Goal: Communication & Community: Share content

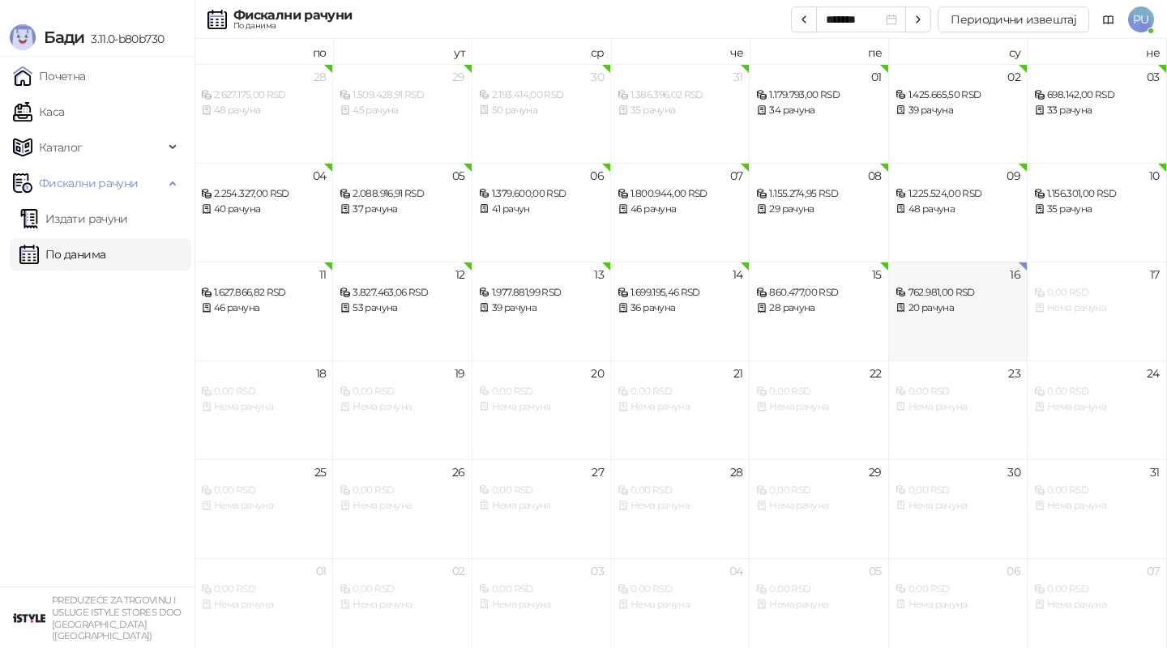
click at [955, 299] on div "762.981,00 RSD" at bounding box center [957, 292] width 125 height 15
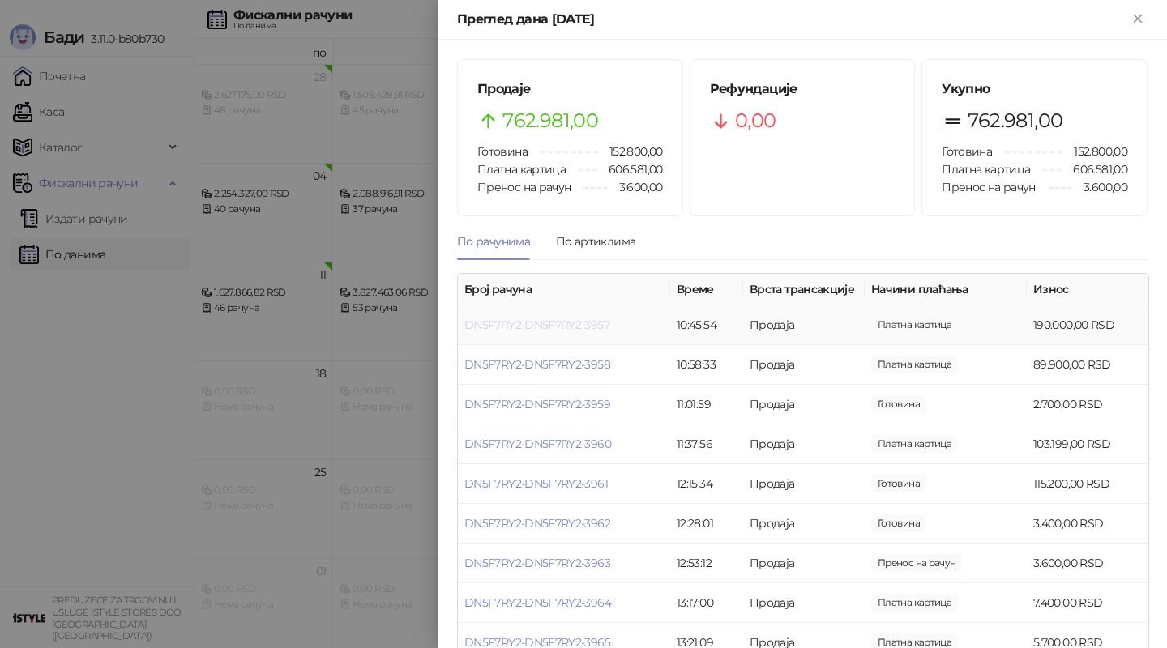
click at [587, 322] on link "DN5F7RY2-DN5F7RY2-3957" at bounding box center [536, 325] width 145 height 15
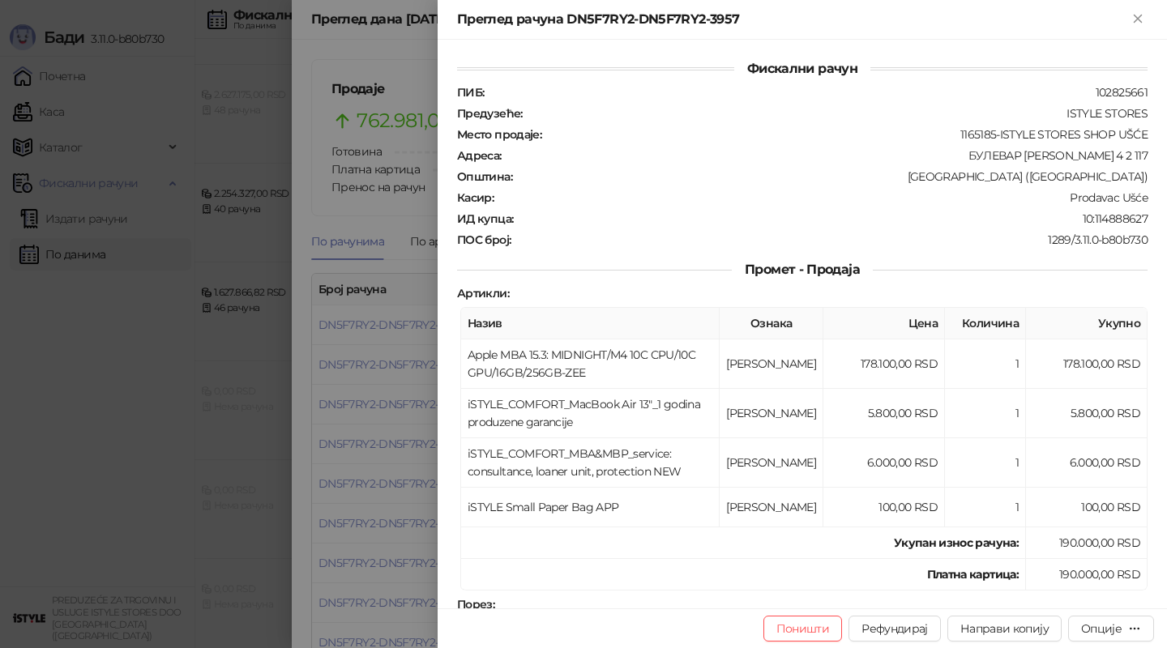
click at [438, 391] on div "Фискални рачун ПИБ : 102825661 Предузеће : ISTYLE STORES Место продаје : 116518…" at bounding box center [802, 324] width 729 height 569
click at [404, 412] on div at bounding box center [583, 324] width 1167 height 648
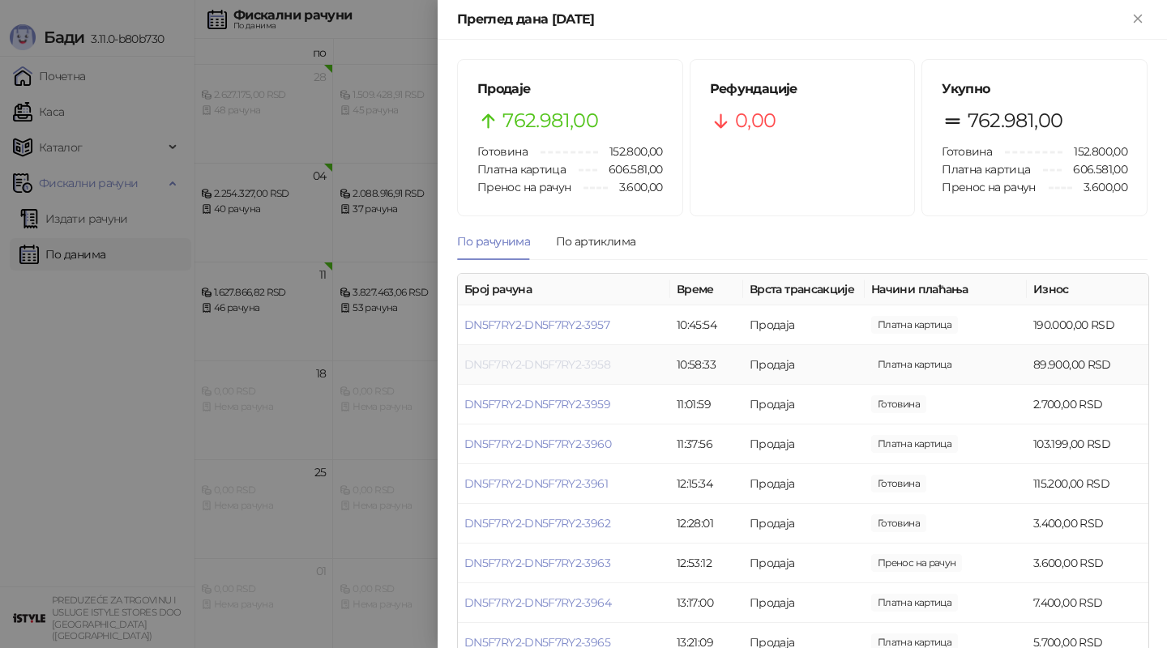
click at [575, 357] on link "DN5F7RY2-DN5F7RY2-3958" at bounding box center [537, 364] width 146 height 15
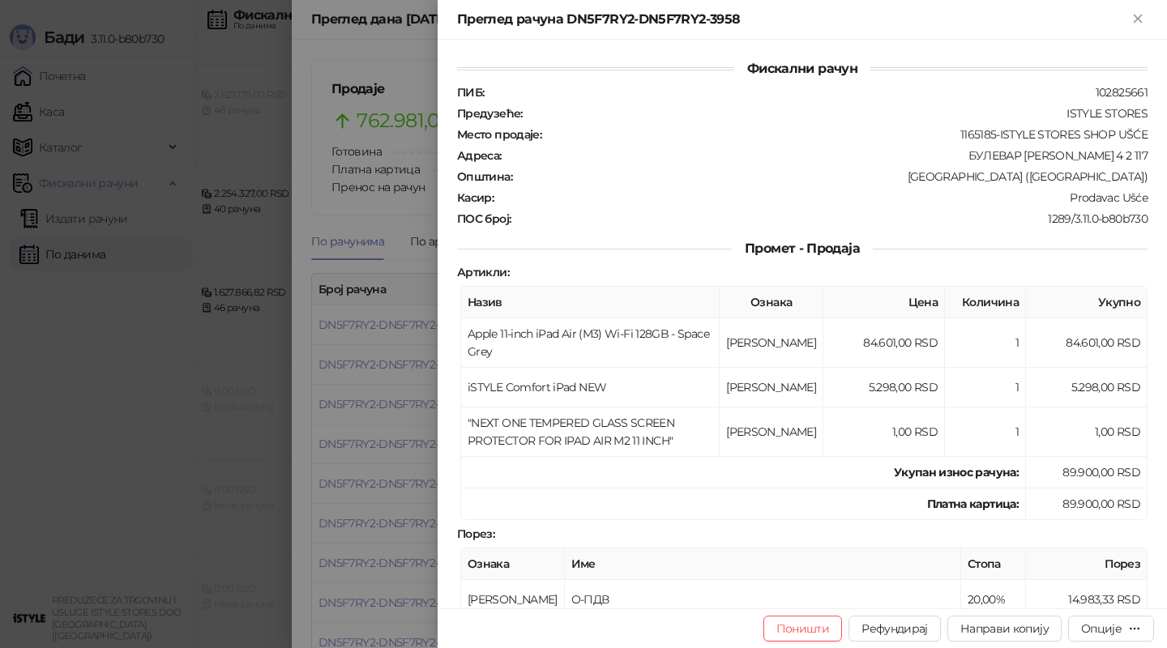
click at [413, 406] on div at bounding box center [583, 324] width 1167 height 648
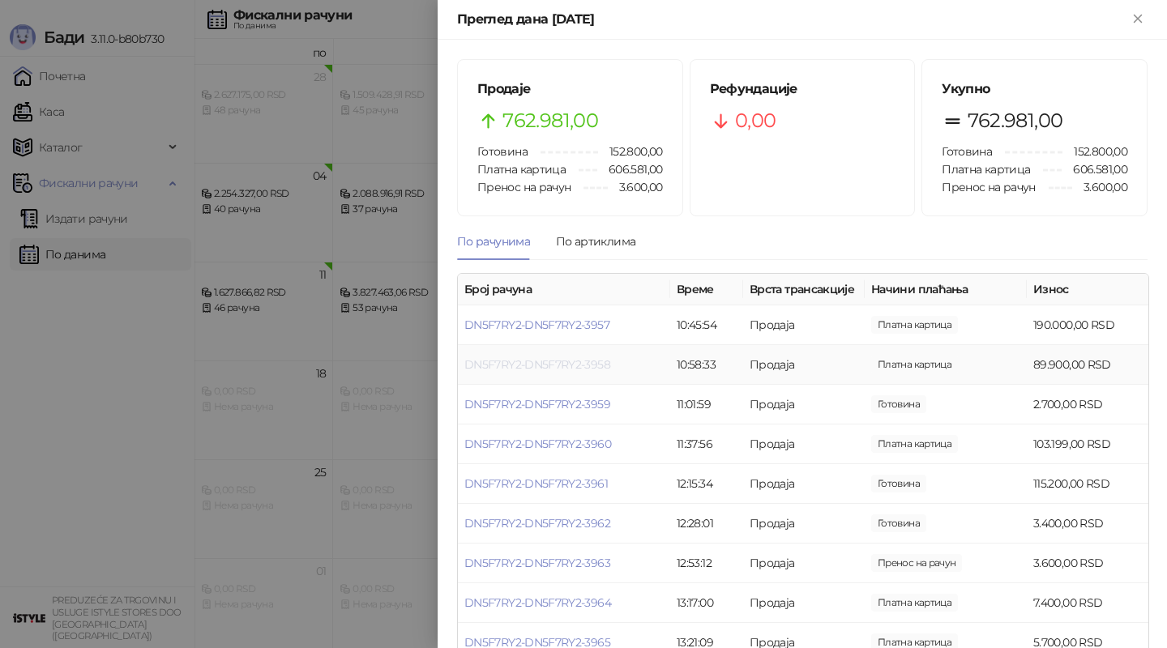
click at [568, 362] on link "DN5F7RY2-DN5F7RY2-3958" at bounding box center [537, 364] width 146 height 15
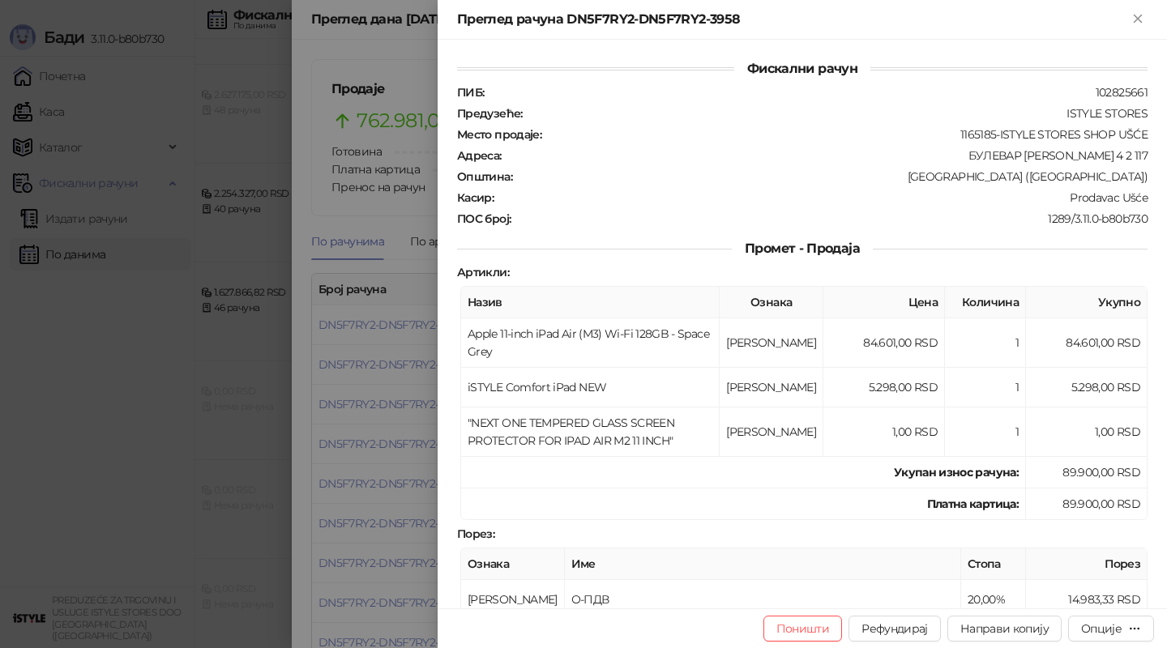
click at [377, 416] on div at bounding box center [583, 324] width 1167 height 648
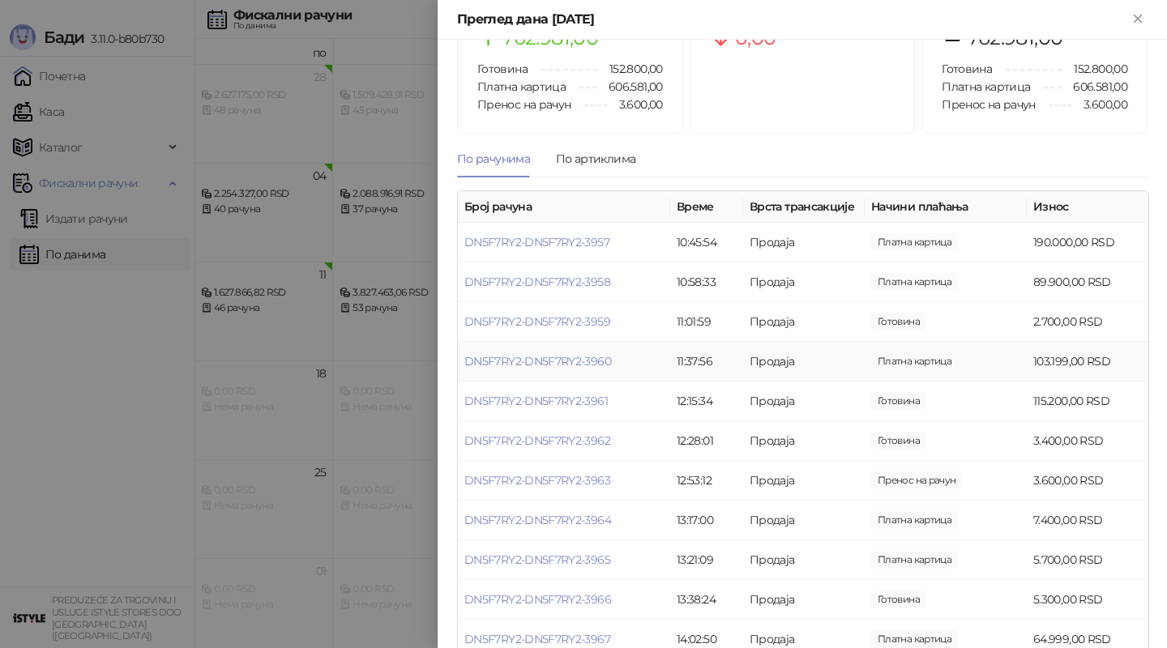
scroll to position [107, 0]
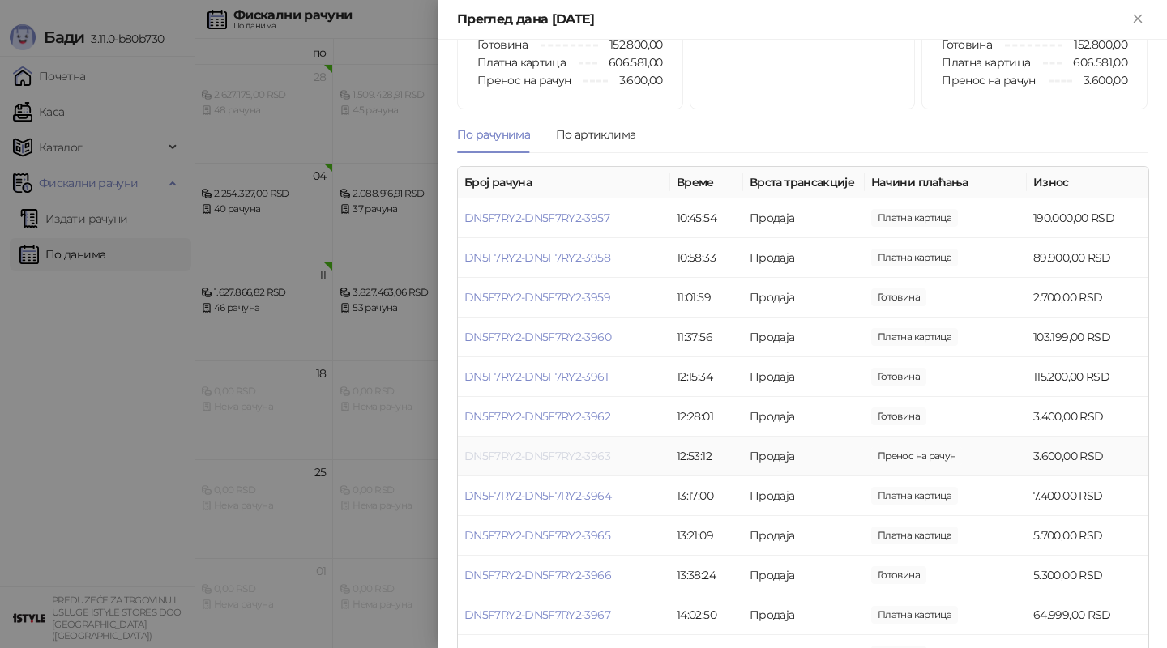
click at [531, 455] on link "DN5F7RY2-DN5F7RY2-3963" at bounding box center [537, 456] width 146 height 15
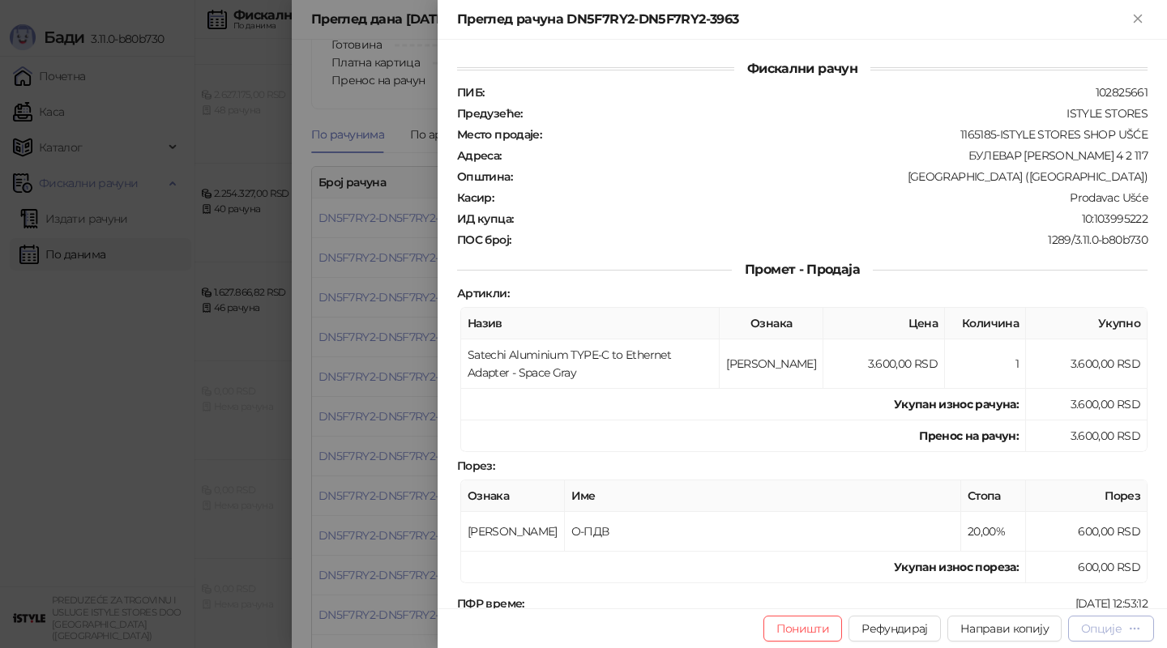
click at [1094, 632] on div "Опције" at bounding box center [1101, 628] width 41 height 15
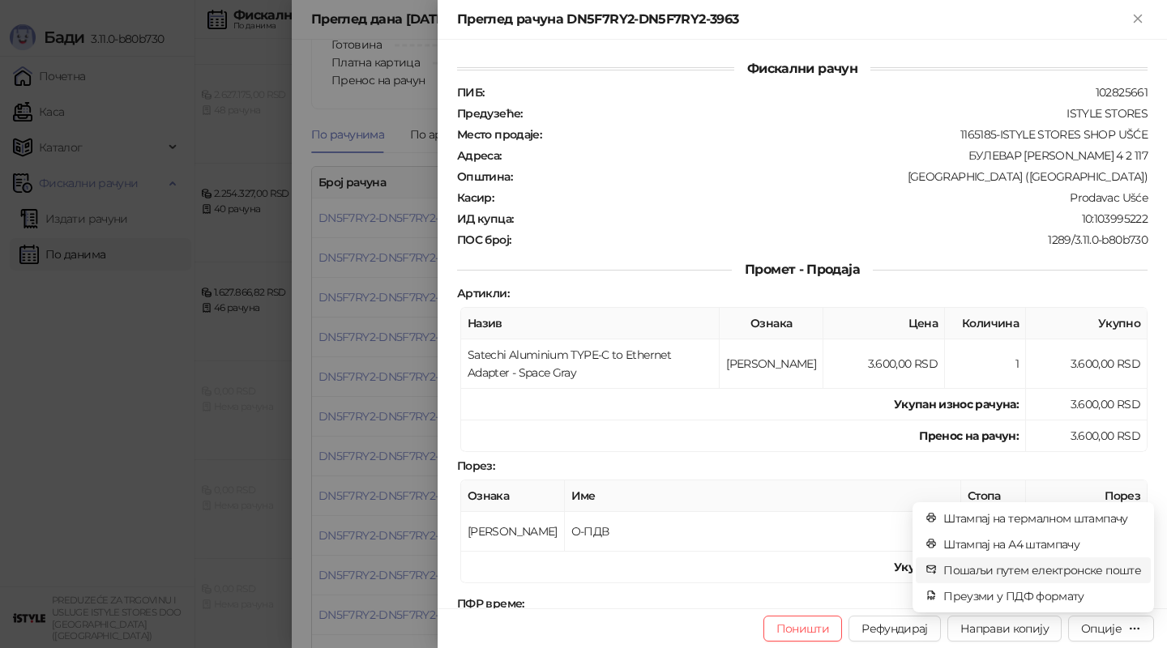
click at [1049, 575] on span "Пошаљи путем електронске поште" at bounding box center [1042, 571] width 198 height 18
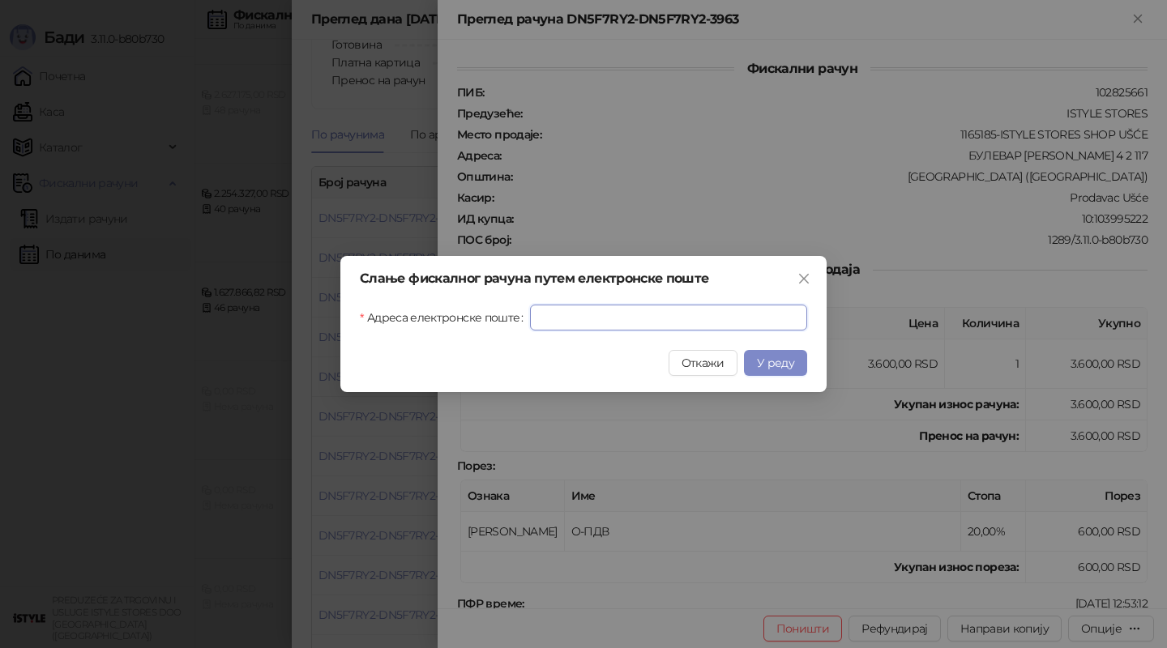
click at [595, 319] on input "Адреса електронске поште" at bounding box center [668, 318] width 277 height 26
click at [584, 326] on input "Адреса електронске поште" at bounding box center [668, 318] width 277 height 26
paste input "**********"
type input "**********"
click at [784, 361] on span "У реду" at bounding box center [775, 363] width 37 height 15
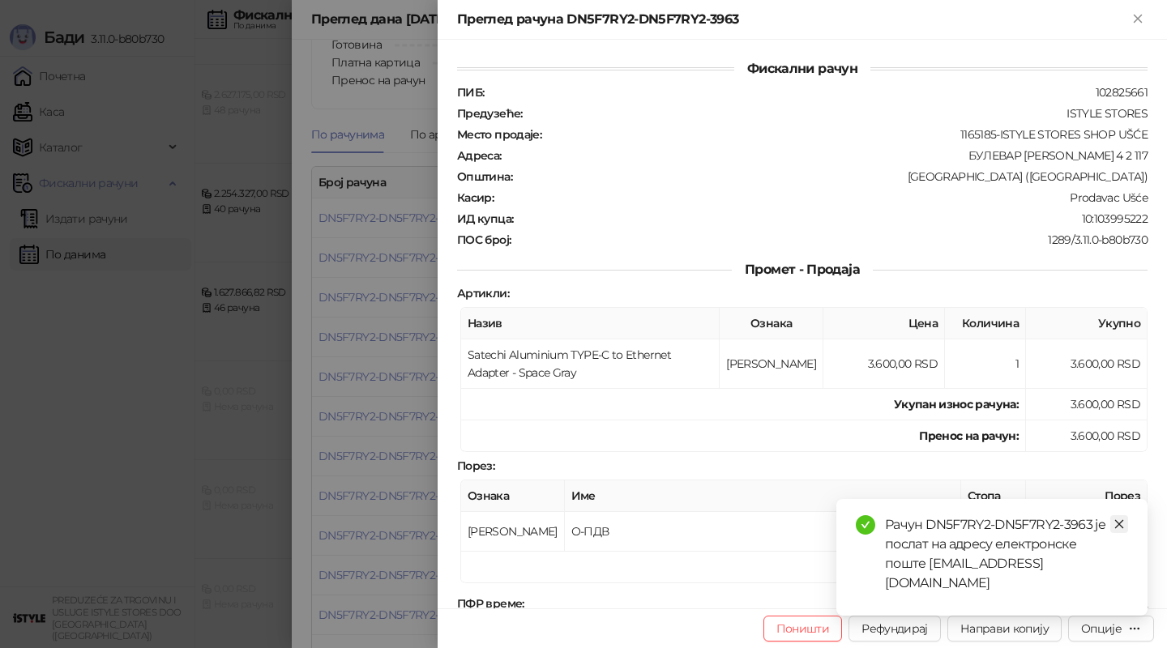
click at [1122, 530] on icon "close" at bounding box center [1118, 524] width 11 height 11
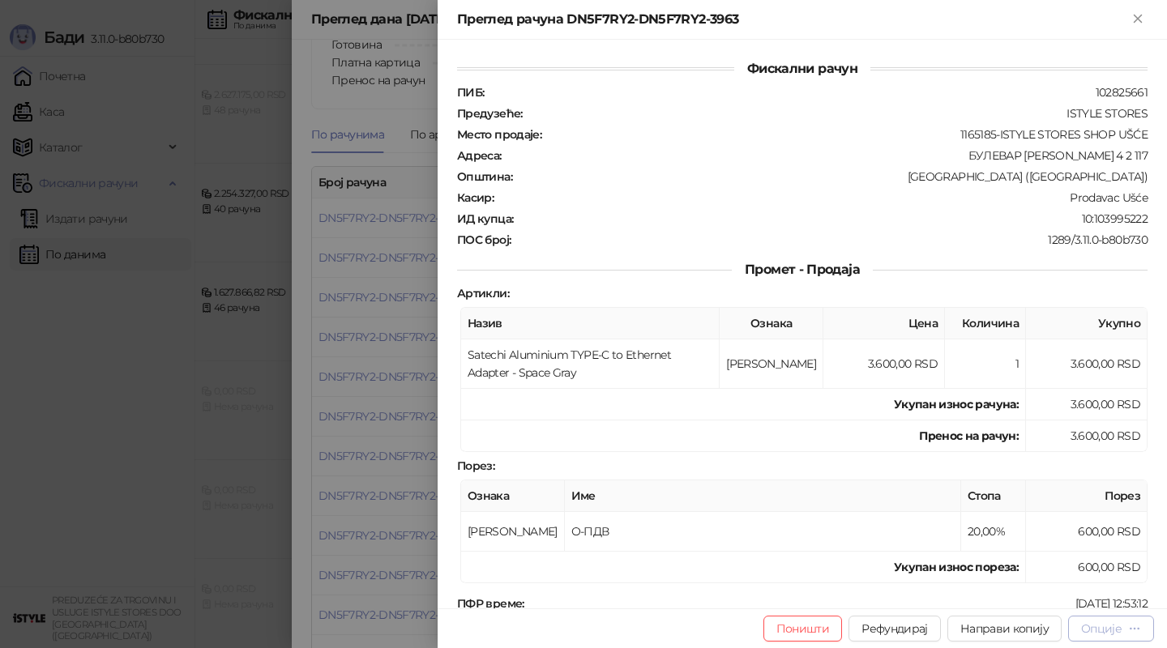
click at [1143, 628] on button "Опције" at bounding box center [1111, 629] width 86 height 26
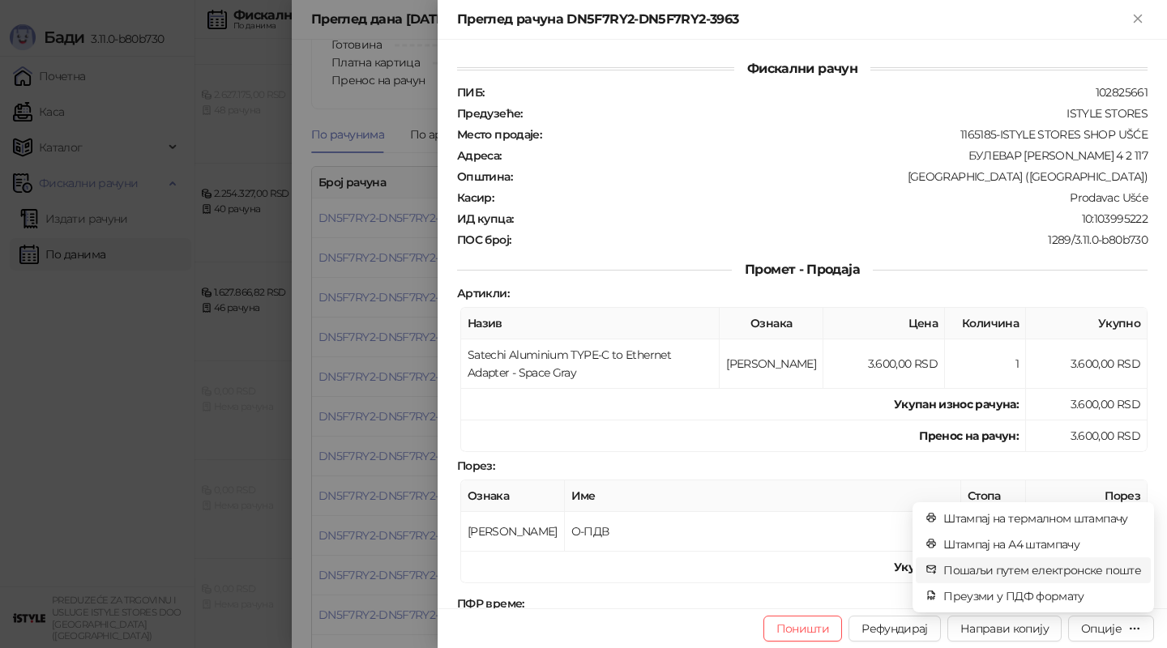
click at [1041, 574] on span "Пошаљи путем електронске поште" at bounding box center [1042, 571] width 198 height 18
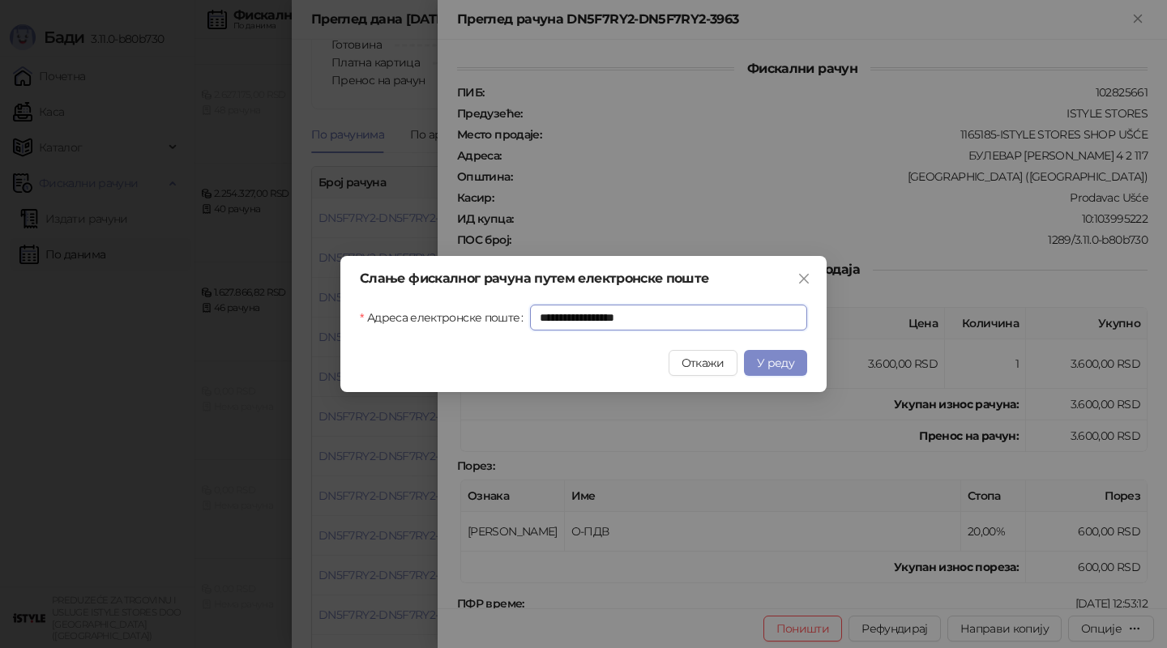
drag, startPoint x: 647, startPoint y: 318, endPoint x: 447, endPoint y: 318, distance: 199.3
click at [447, 318] on div "**********" at bounding box center [583, 318] width 447 height 26
paste input "**********"
type input "**********"
click at [781, 361] on span "У реду" at bounding box center [775, 363] width 37 height 15
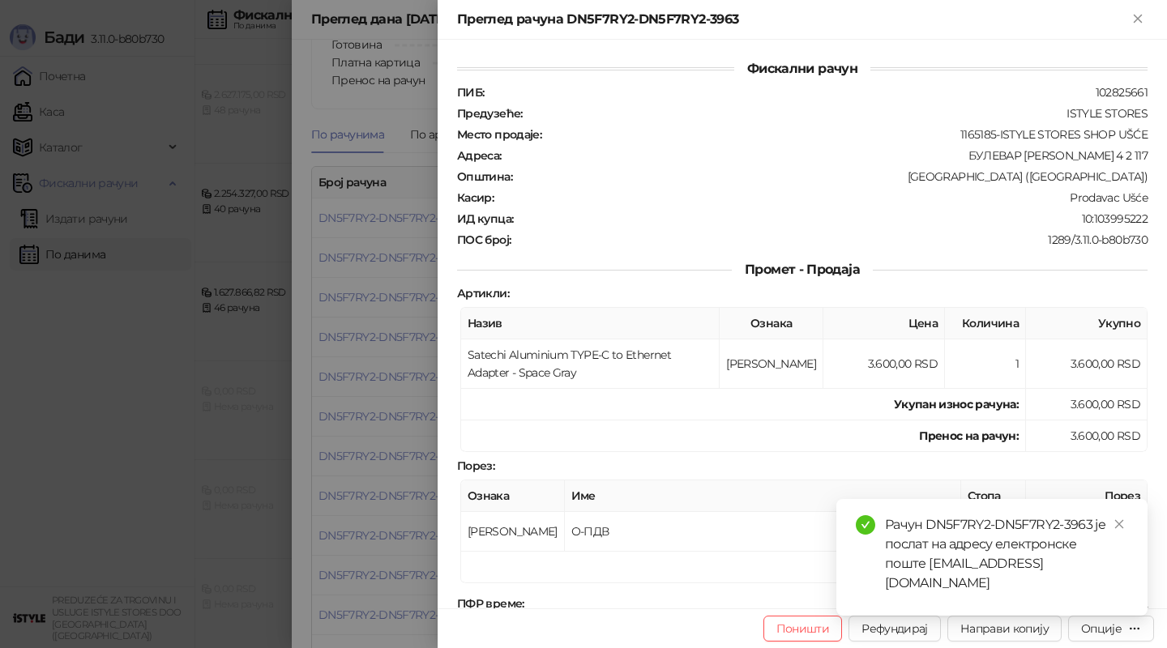
click at [1138, 616] on div "Рачун DN5F7RY2-DN5F7RY2-3963 је послат на адресу електронске поште [EMAIL_ADDRE…" at bounding box center [991, 557] width 311 height 117
click at [1122, 616] on div "Рачун DN5F7RY2-DN5F7RY2-3963 је послат на адресу електронске поште [EMAIL_ADDRE…" at bounding box center [991, 557] width 311 height 117
click at [1120, 529] on icon "close" at bounding box center [1119, 524] width 9 height 9
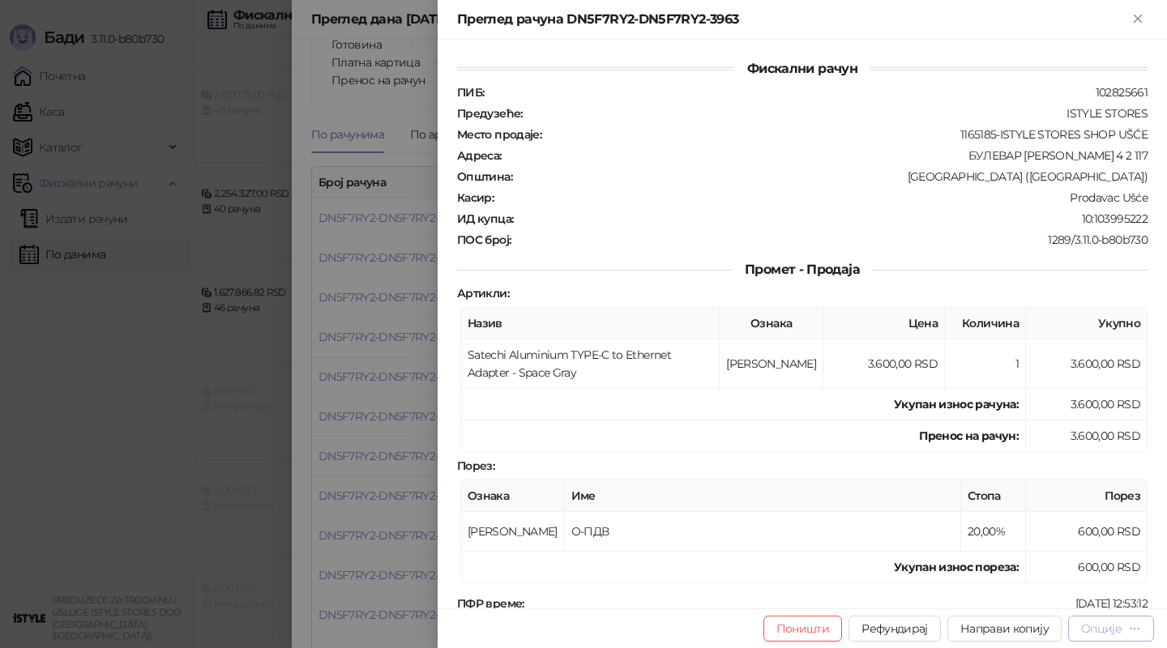
click at [1138, 621] on div "button" at bounding box center [1134, 628] width 13 height 15
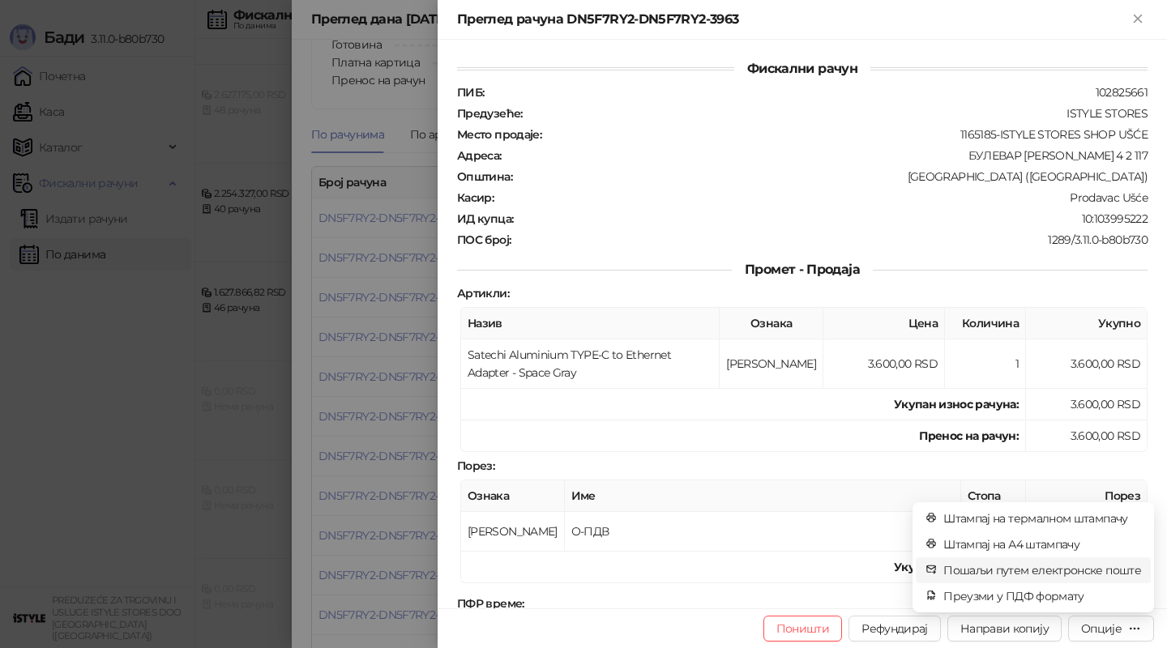
click at [1066, 568] on span "Пошаљи путем електронске поште" at bounding box center [1042, 571] width 198 height 18
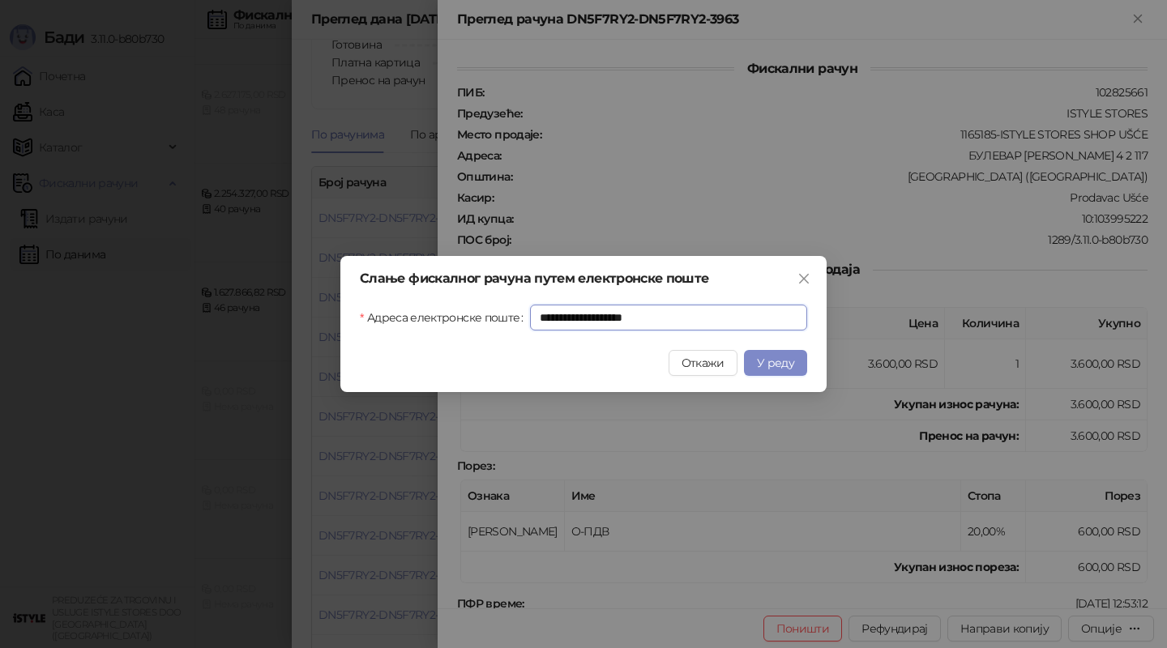
drag, startPoint x: 676, startPoint y: 310, endPoint x: 410, endPoint y: 310, distance: 265.8
click at [410, 310] on div "**********" at bounding box center [583, 318] width 447 height 26
paste input "**********"
type input "**********"
drag, startPoint x: 681, startPoint y: 318, endPoint x: 397, endPoint y: 318, distance: 284.4
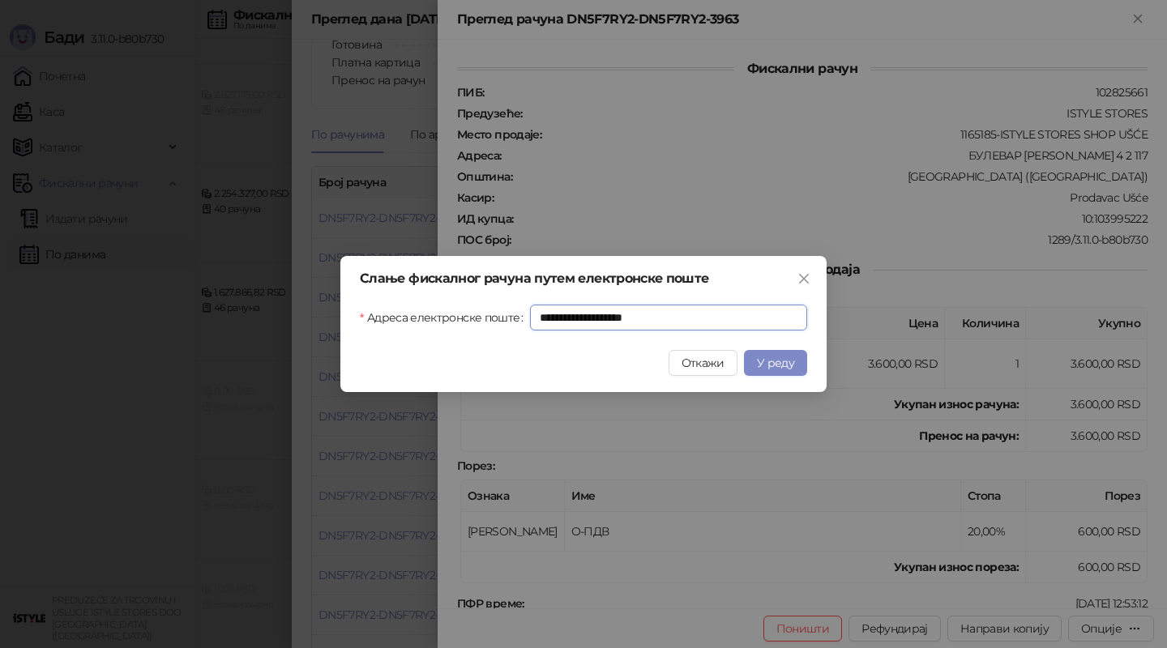
click at [397, 318] on div "**********" at bounding box center [583, 318] width 447 height 26
paste input "**********"
type input "**********"
click at [779, 365] on span "У реду" at bounding box center [775, 363] width 37 height 15
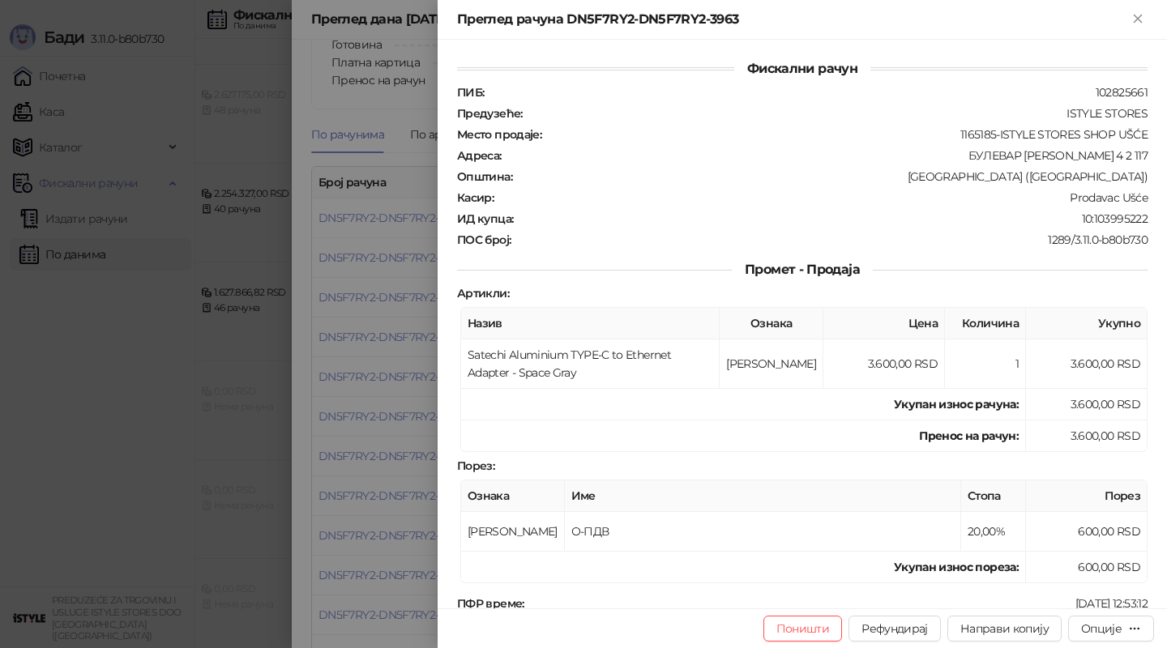
click at [425, 284] on div at bounding box center [583, 324] width 1167 height 648
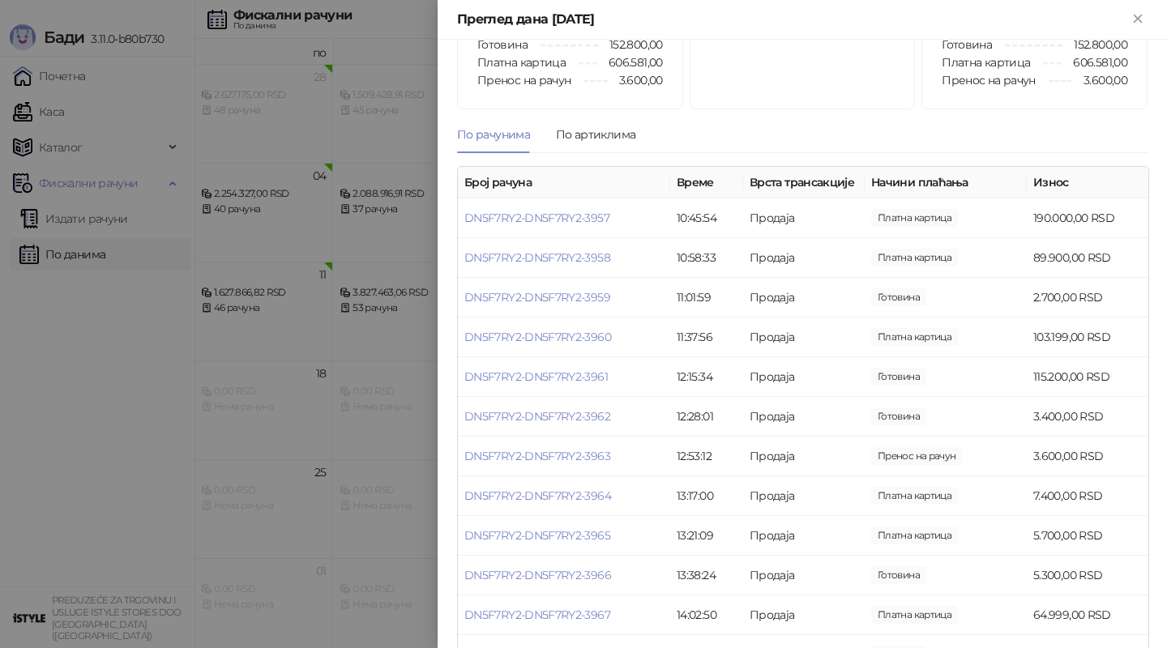
click at [371, 120] on div at bounding box center [583, 324] width 1167 height 648
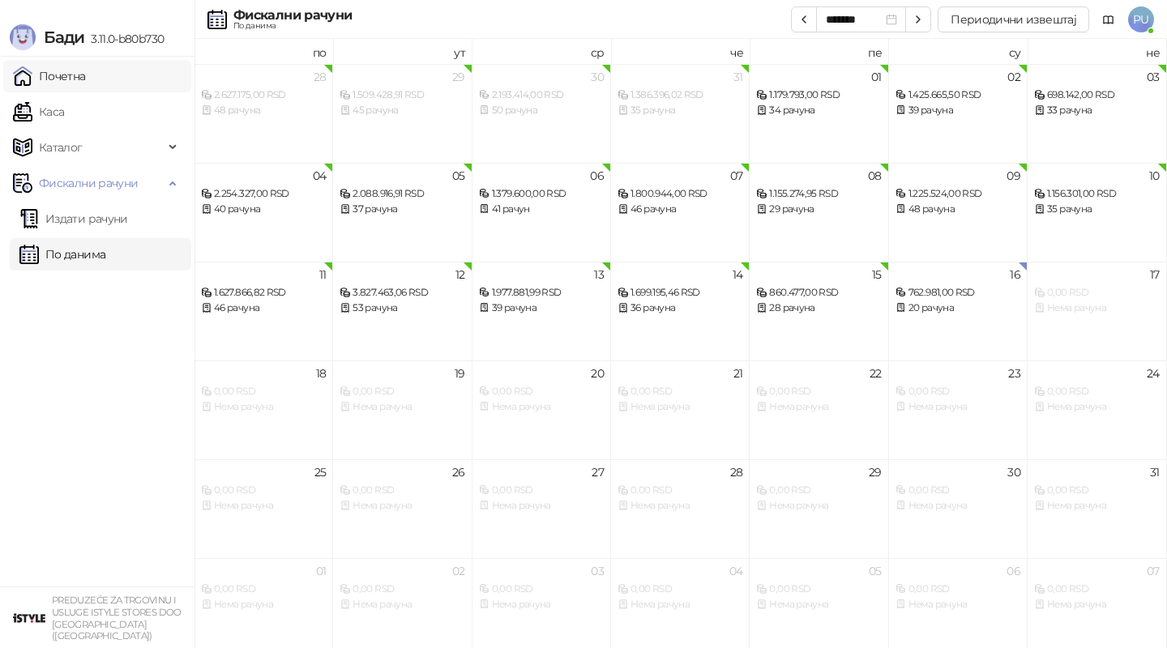
click at [86, 91] on link "Почетна" at bounding box center [49, 76] width 73 height 32
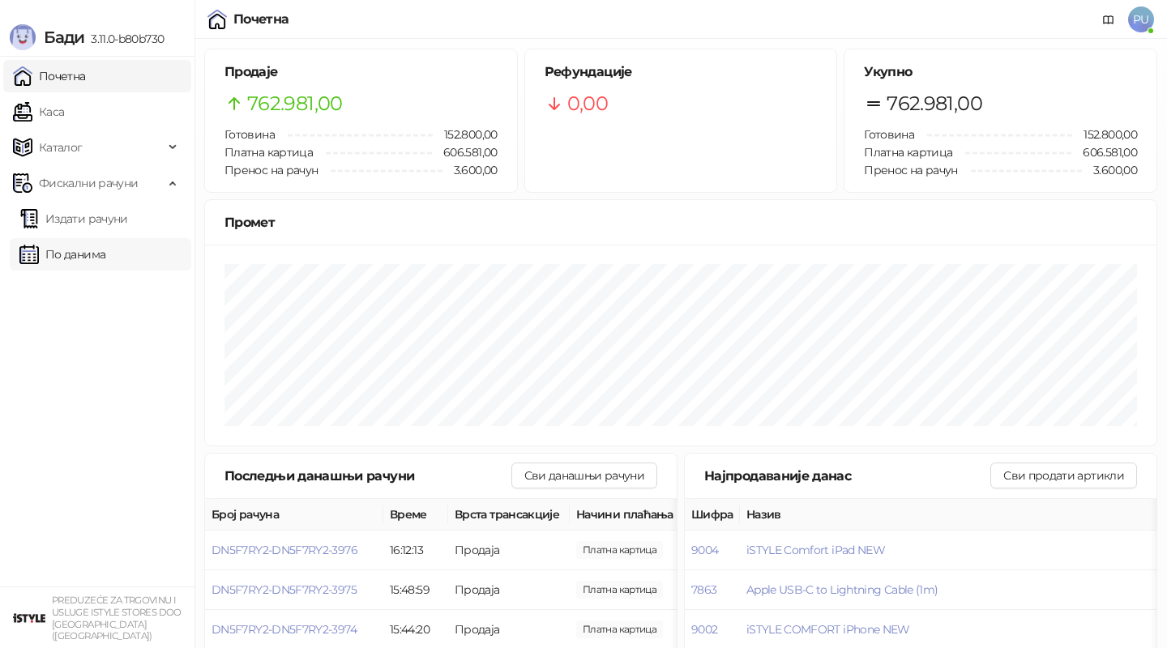
click at [100, 243] on link "По данима" at bounding box center [62, 254] width 86 height 32
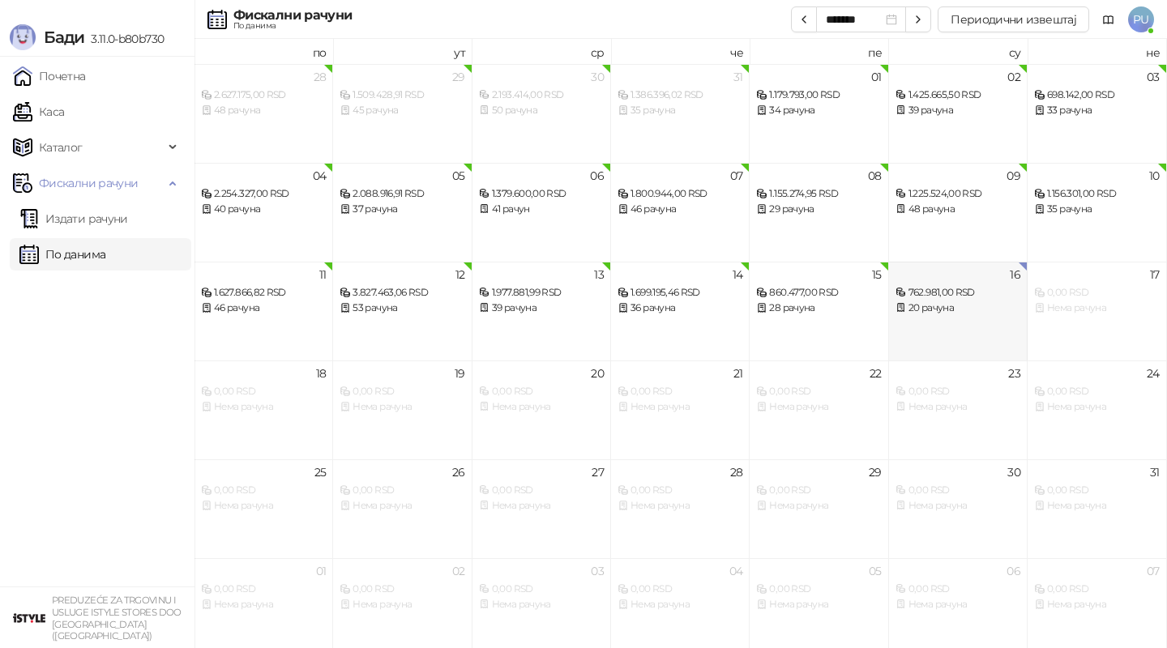
click at [932, 303] on div "20 рачуна" at bounding box center [957, 308] width 125 height 15
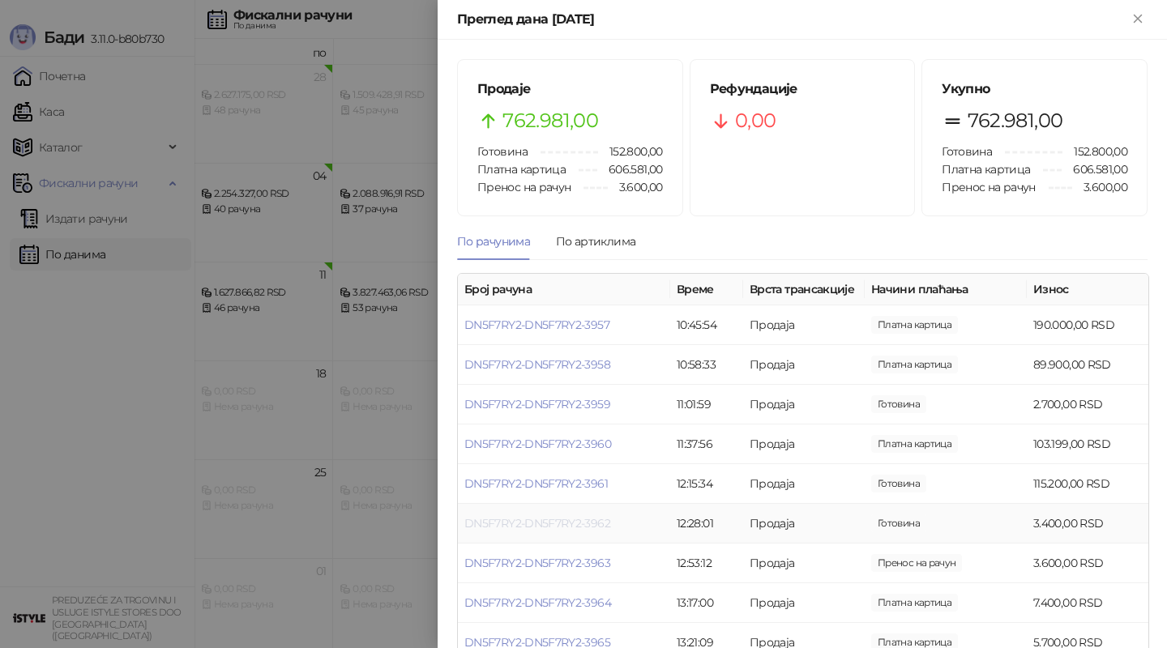
click at [570, 528] on link "DN5F7RY2-DN5F7RY2-3962" at bounding box center [537, 523] width 146 height 15
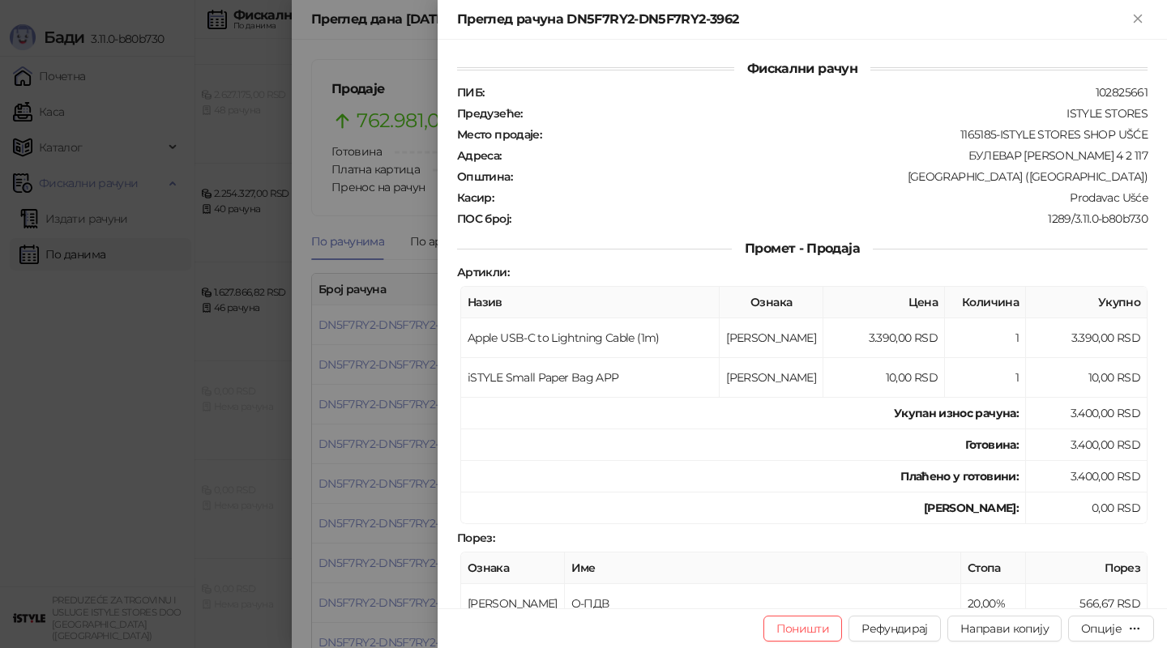
click at [428, 386] on div at bounding box center [583, 324] width 1167 height 648
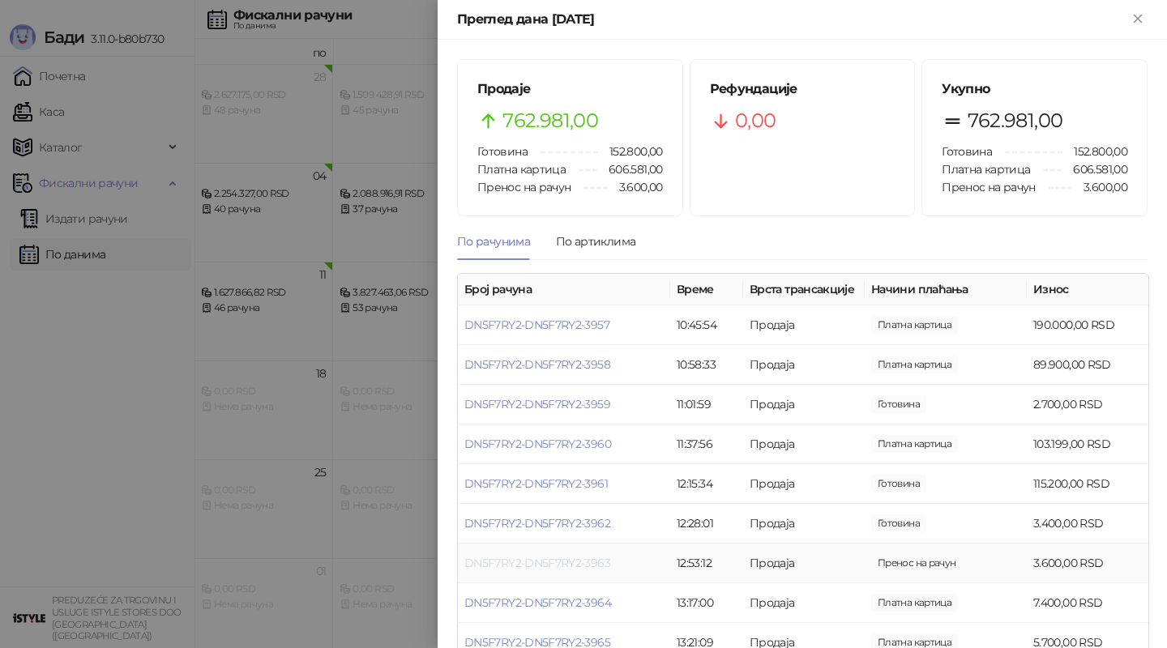
click at [571, 562] on link "DN5F7RY2-DN5F7RY2-3963" at bounding box center [537, 563] width 146 height 15
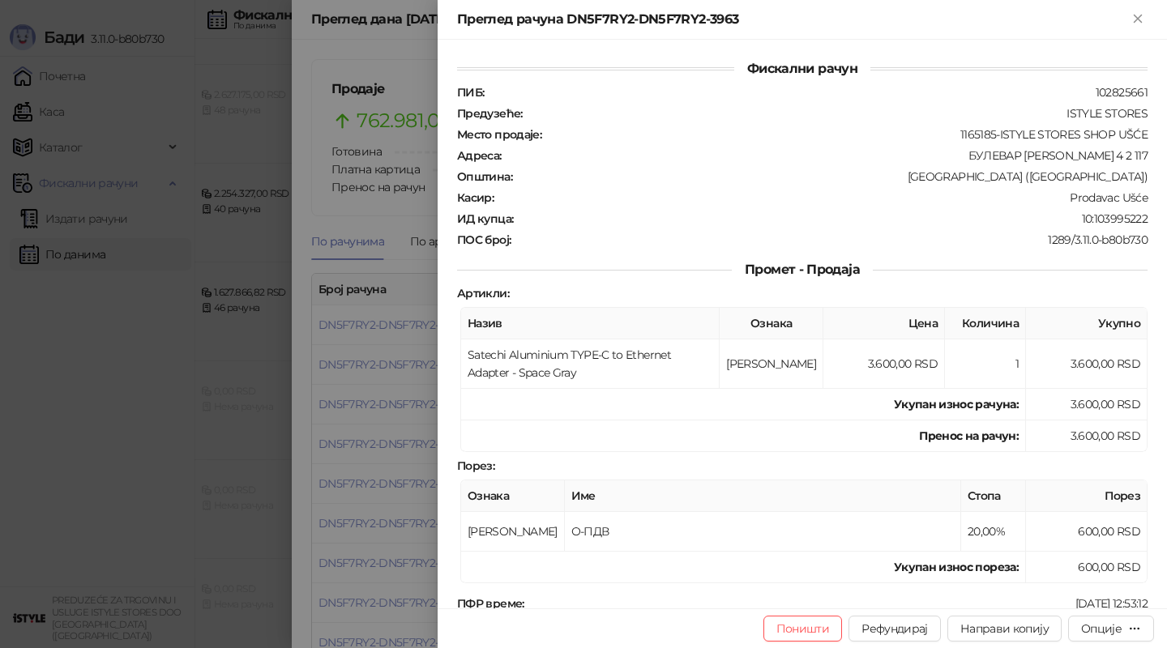
click at [349, 502] on div at bounding box center [583, 324] width 1167 height 648
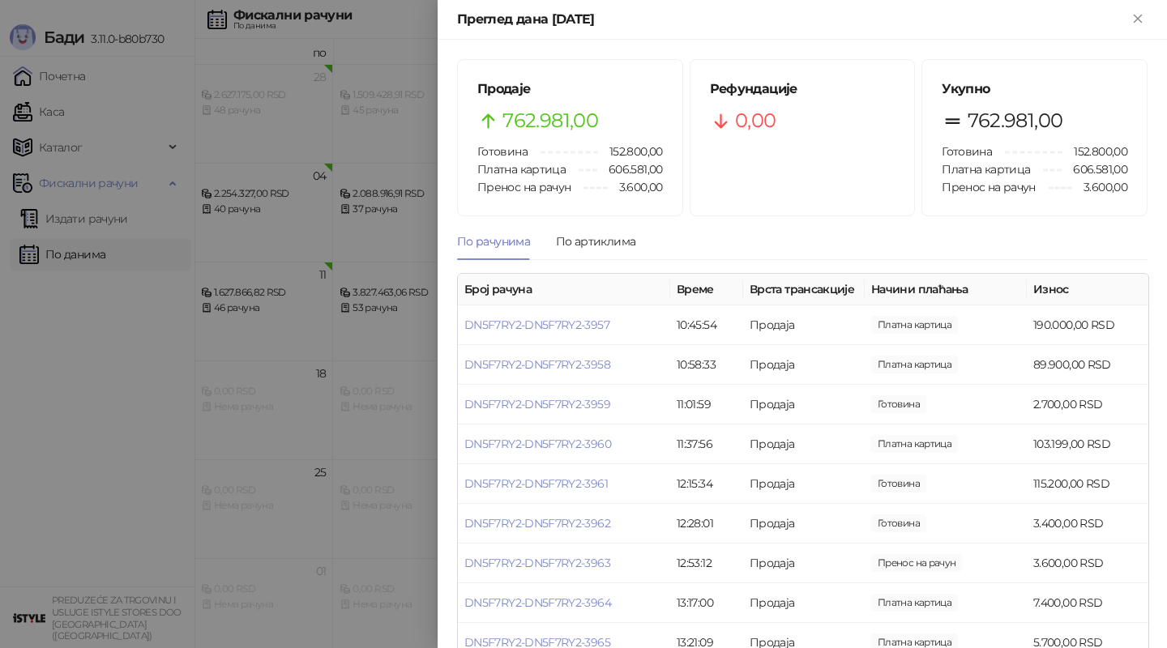
click at [282, 432] on div at bounding box center [583, 324] width 1167 height 648
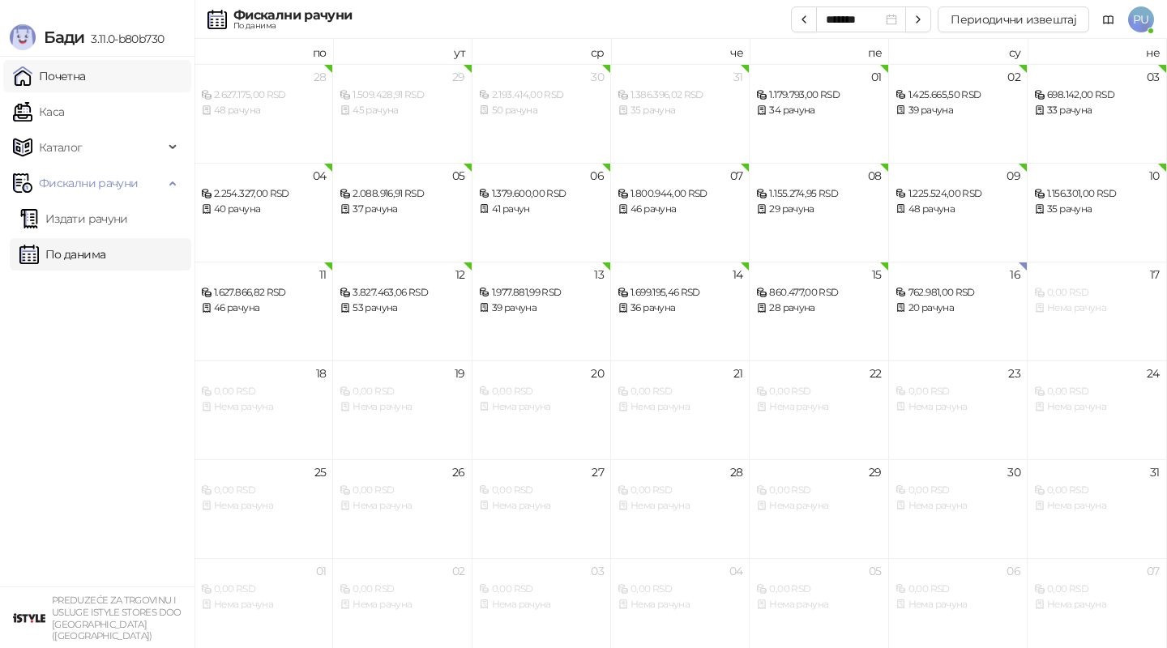
click at [78, 81] on link "Почетна" at bounding box center [49, 76] width 73 height 32
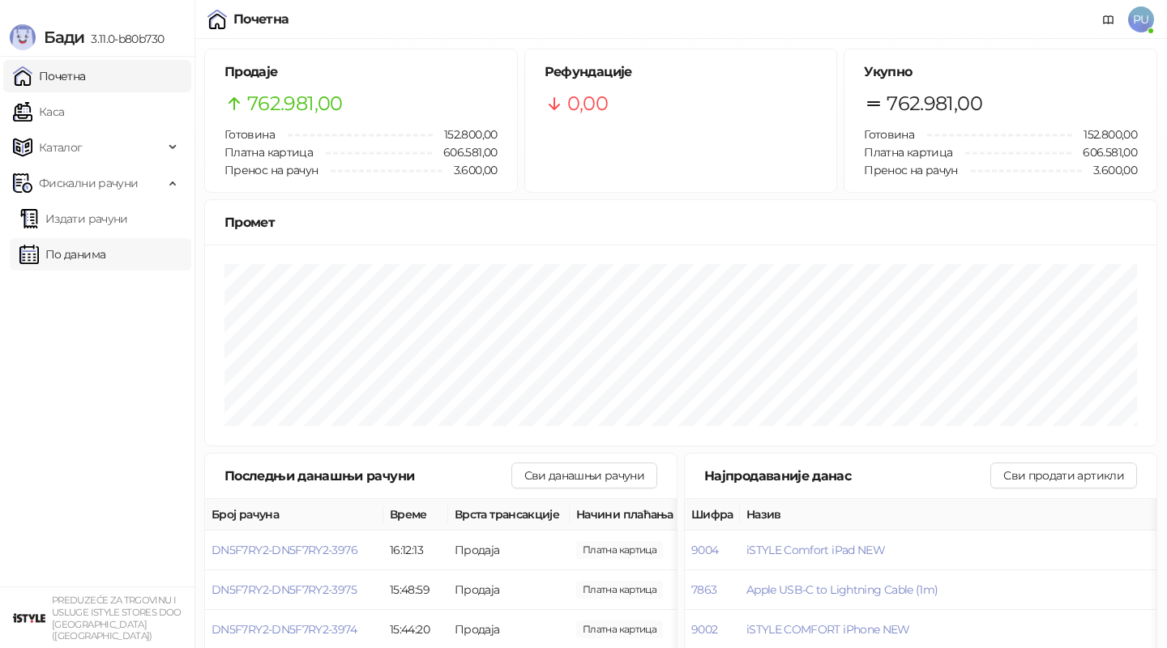
click at [105, 254] on link "По данима" at bounding box center [62, 254] width 86 height 32
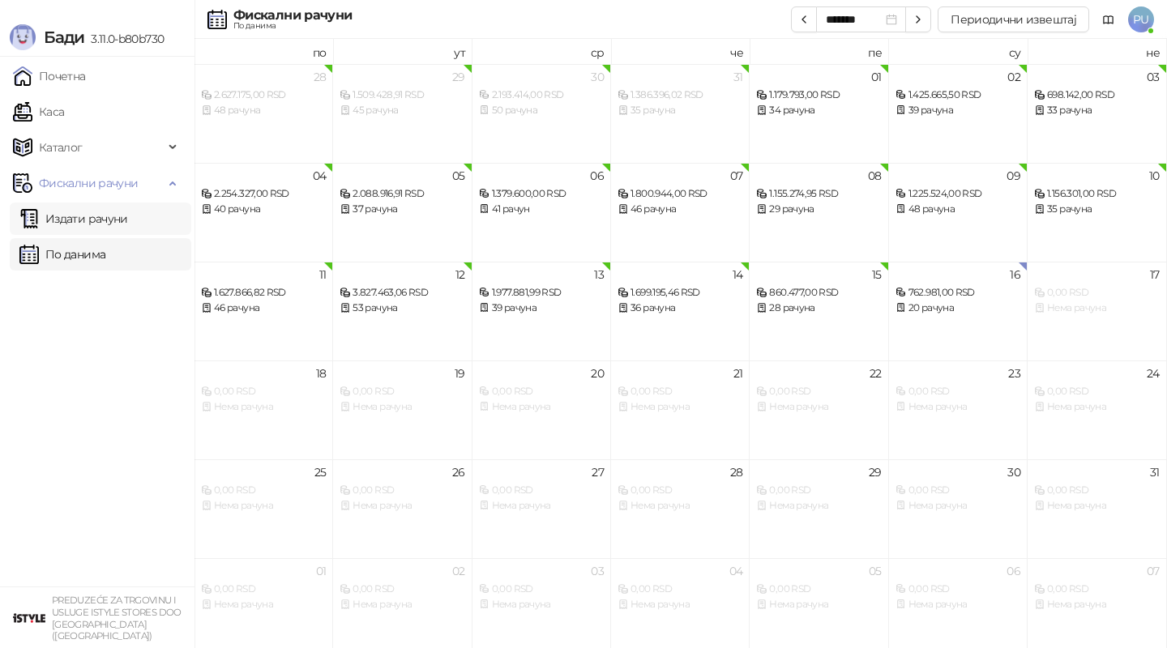
click at [73, 209] on link "Издати рачуни" at bounding box center [73, 219] width 109 height 32
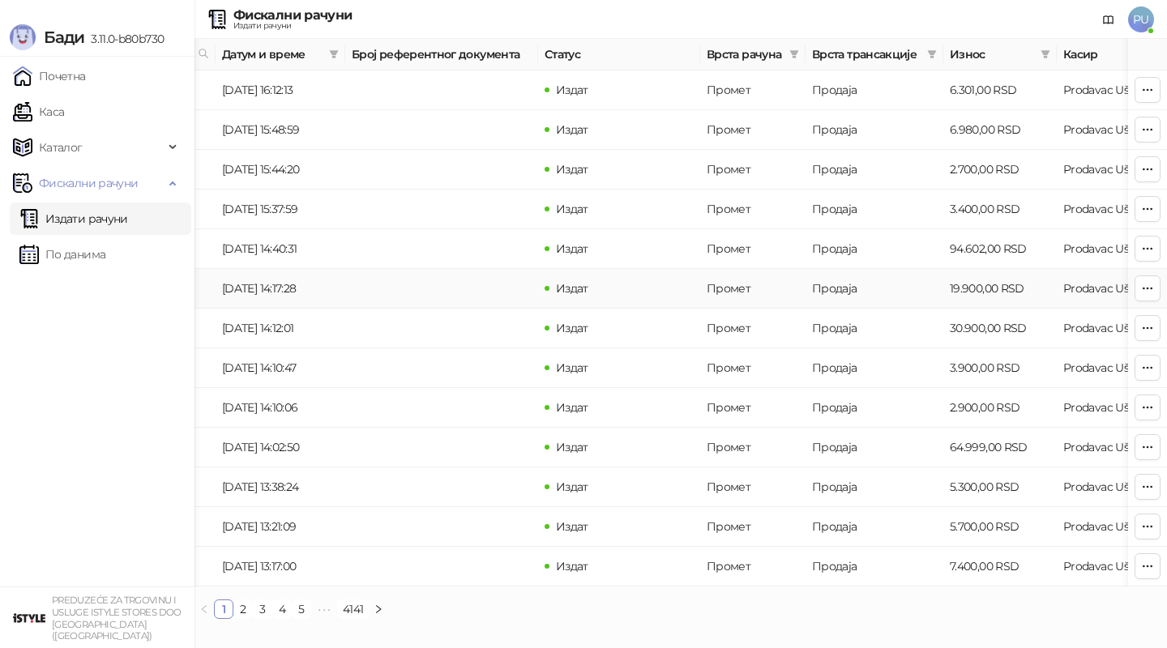
scroll to position [0, 209]
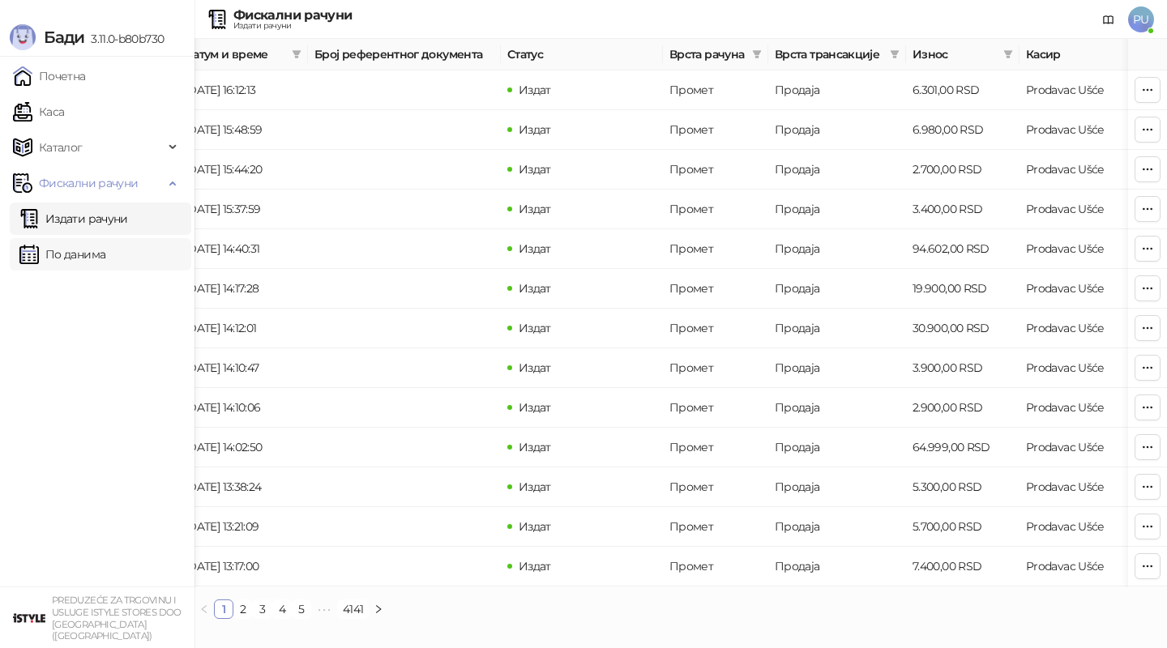
click at [105, 252] on link "По данима" at bounding box center [62, 254] width 86 height 32
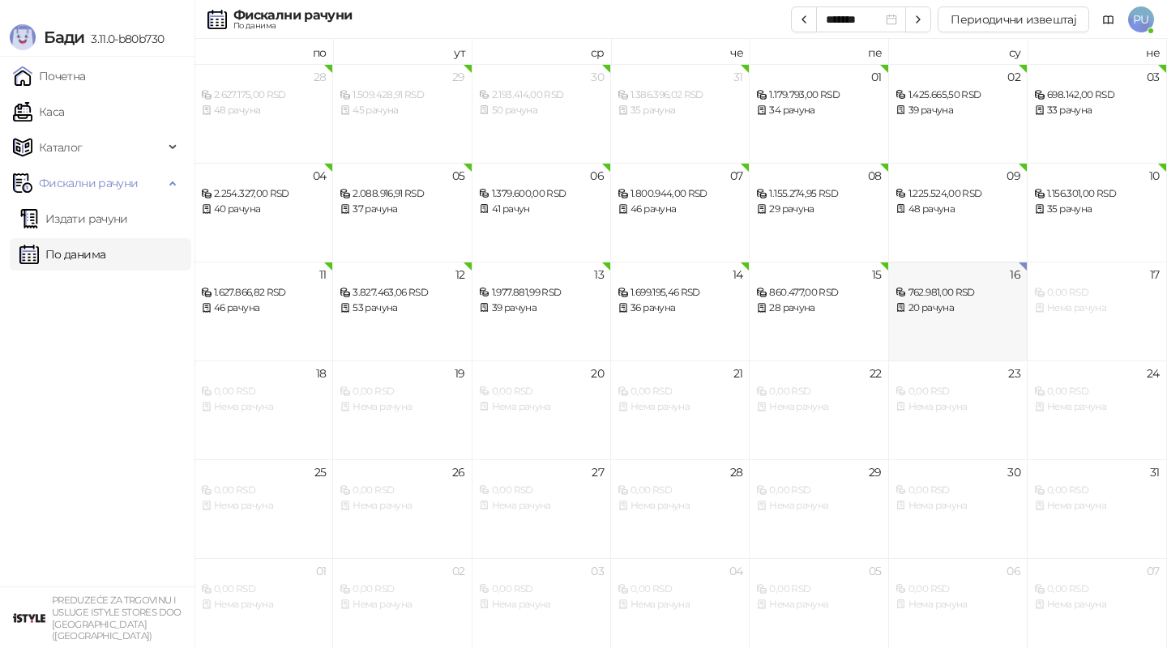
click at [943, 296] on div "762.981,00 RSD" at bounding box center [957, 292] width 125 height 15
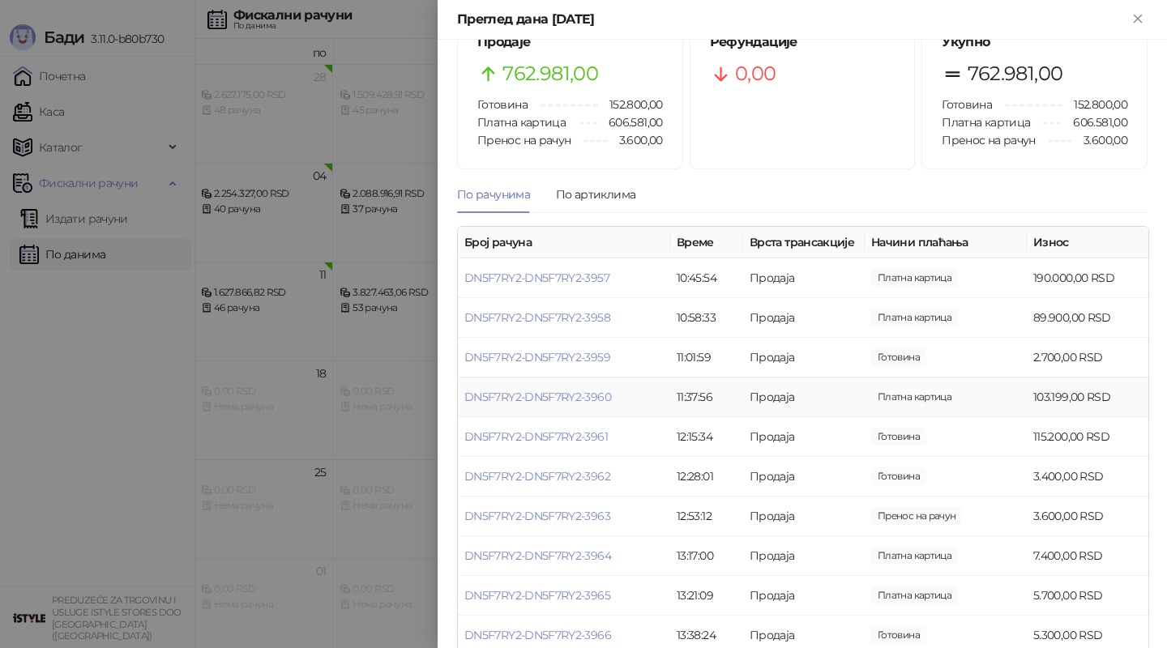
scroll to position [52, 0]
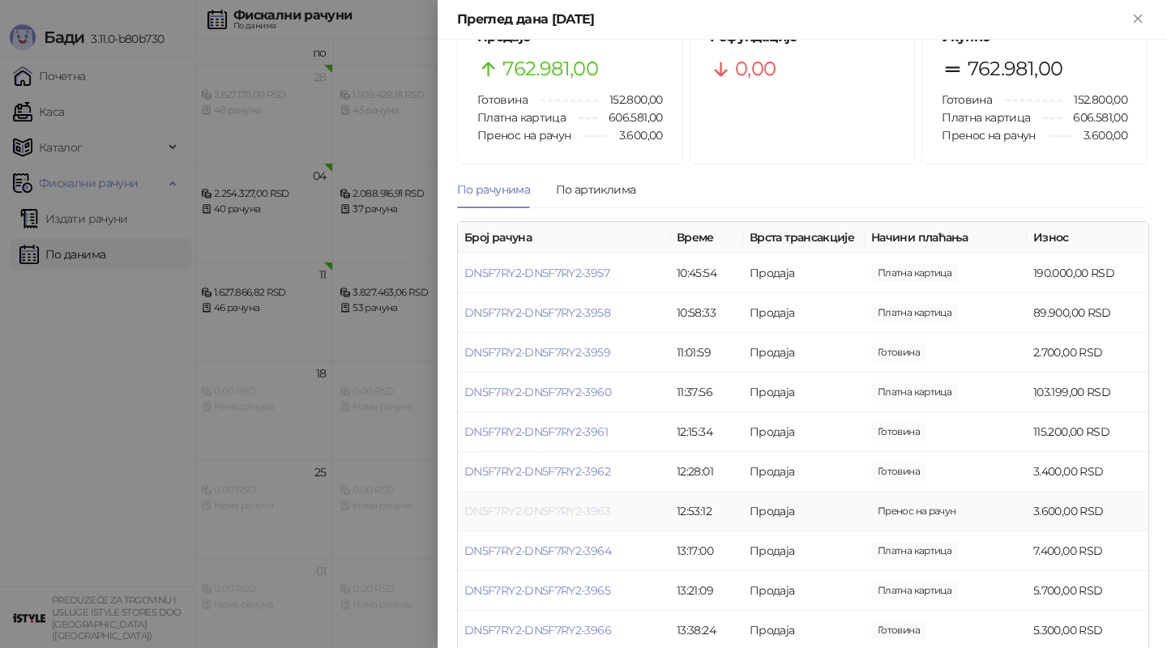
click at [581, 509] on link "DN5F7RY2-DN5F7RY2-3963" at bounding box center [537, 511] width 146 height 15
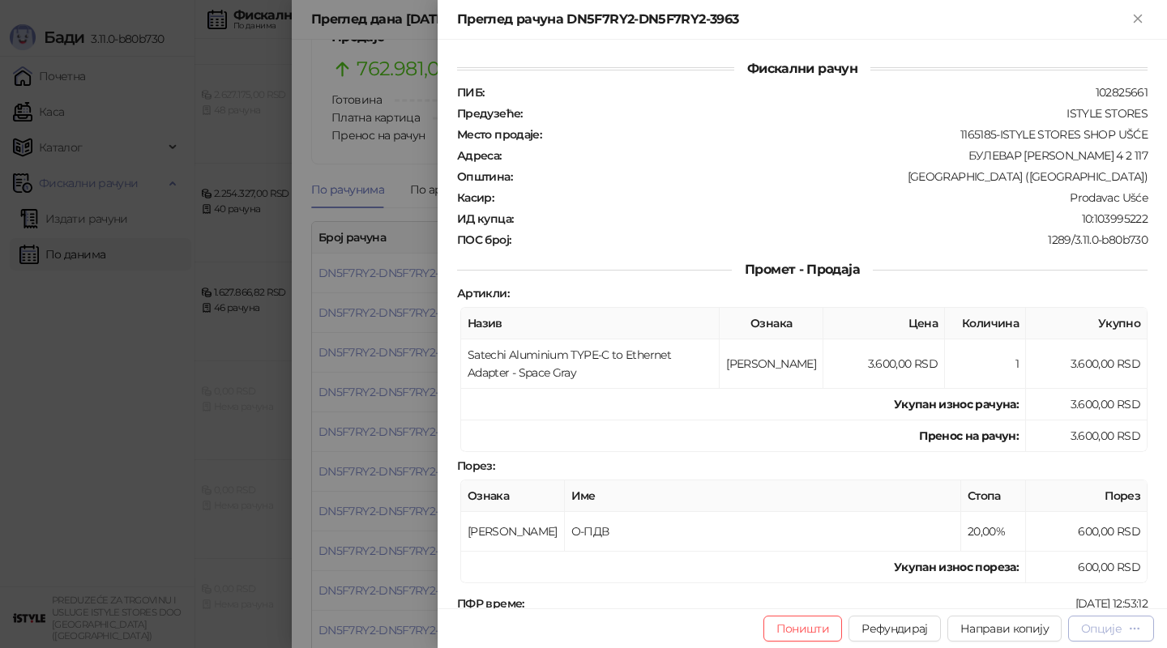
click at [1137, 635] on div "button" at bounding box center [1134, 628] width 13 height 15
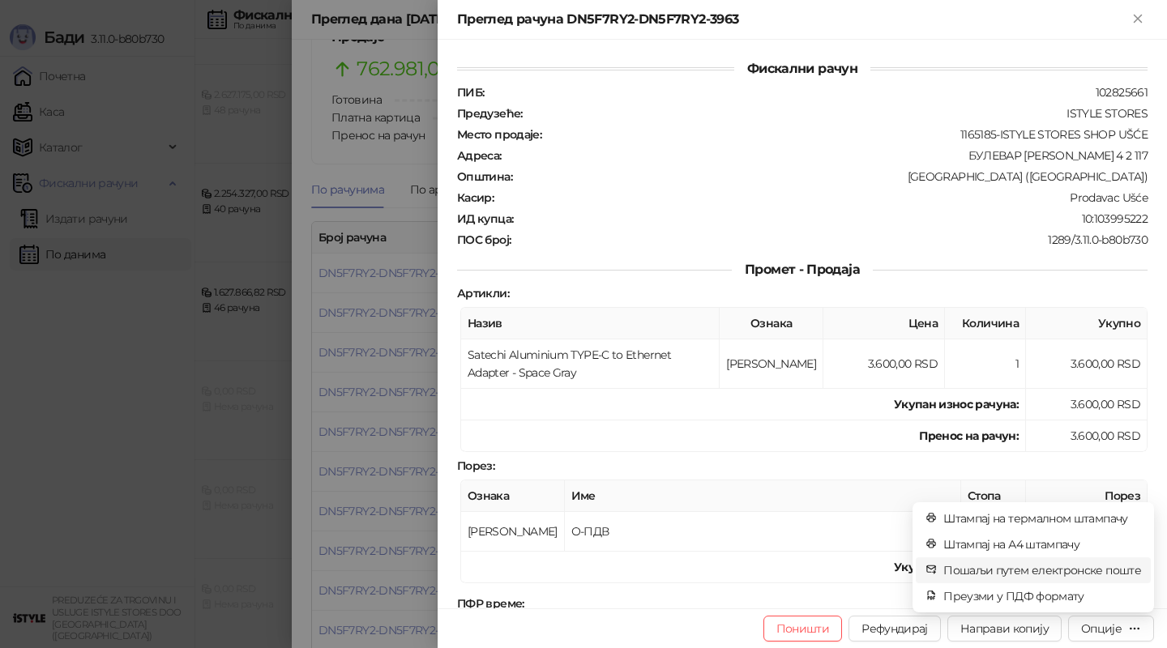
click at [1085, 574] on span "Пошаљи путем електронске поште" at bounding box center [1042, 571] width 198 height 18
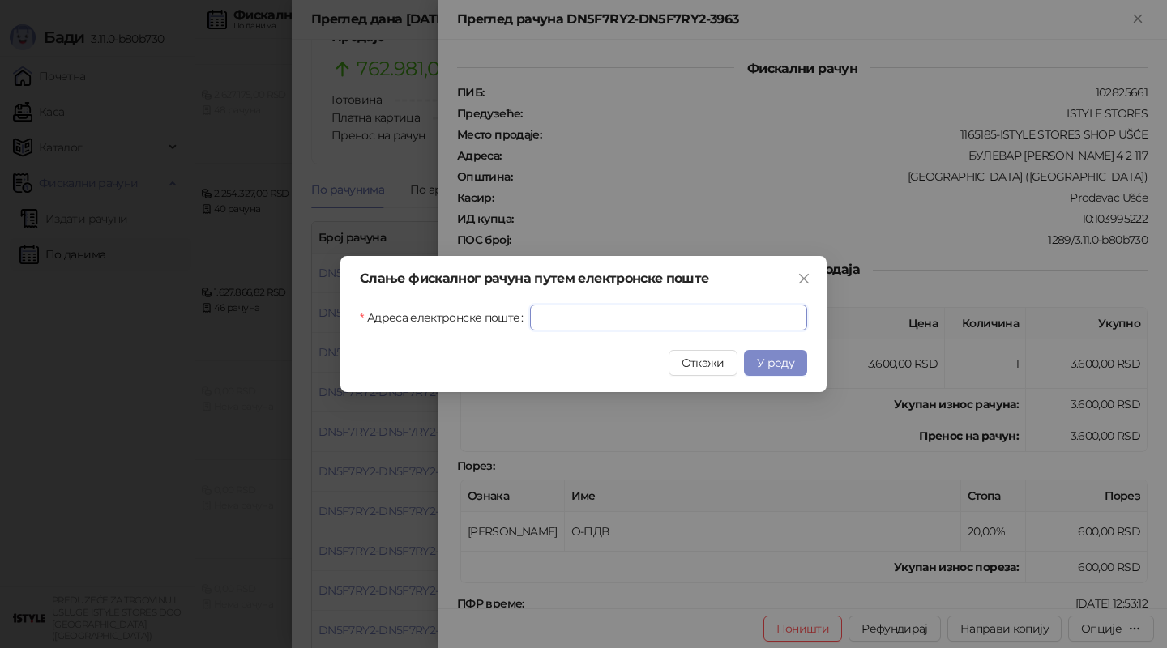
click at [555, 320] on input "Адреса електронске поште" at bounding box center [668, 318] width 277 height 26
paste input "**********"
type input "**********"
click at [782, 367] on span "У реду" at bounding box center [775, 363] width 37 height 15
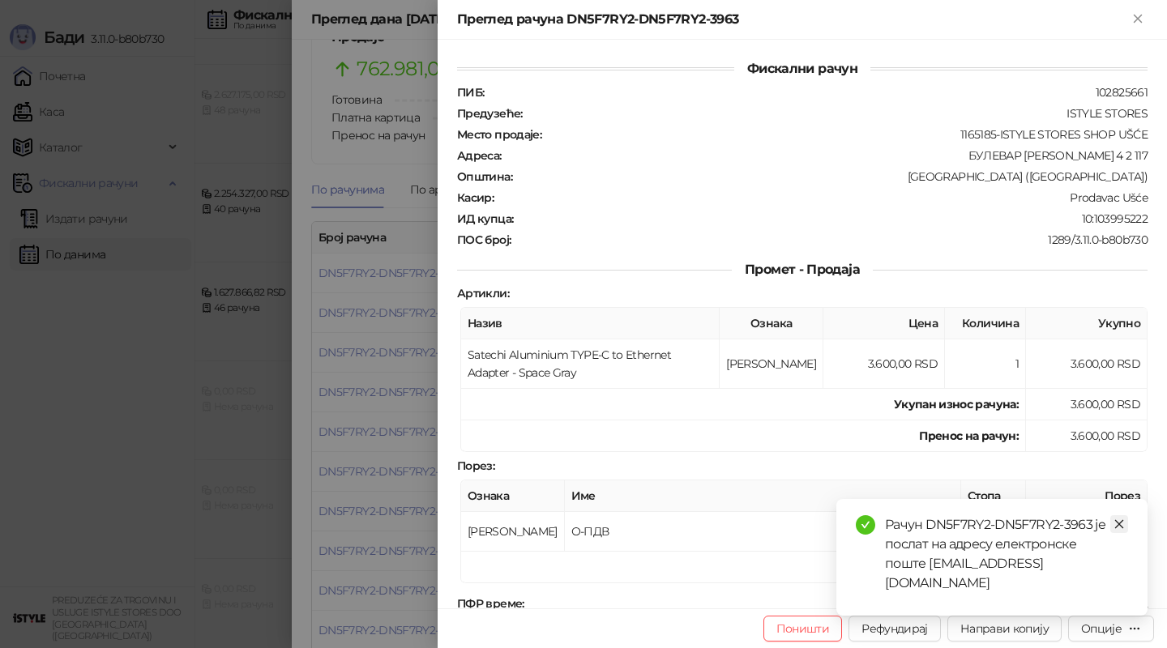
click at [1120, 530] on icon "close" at bounding box center [1118, 524] width 11 height 11
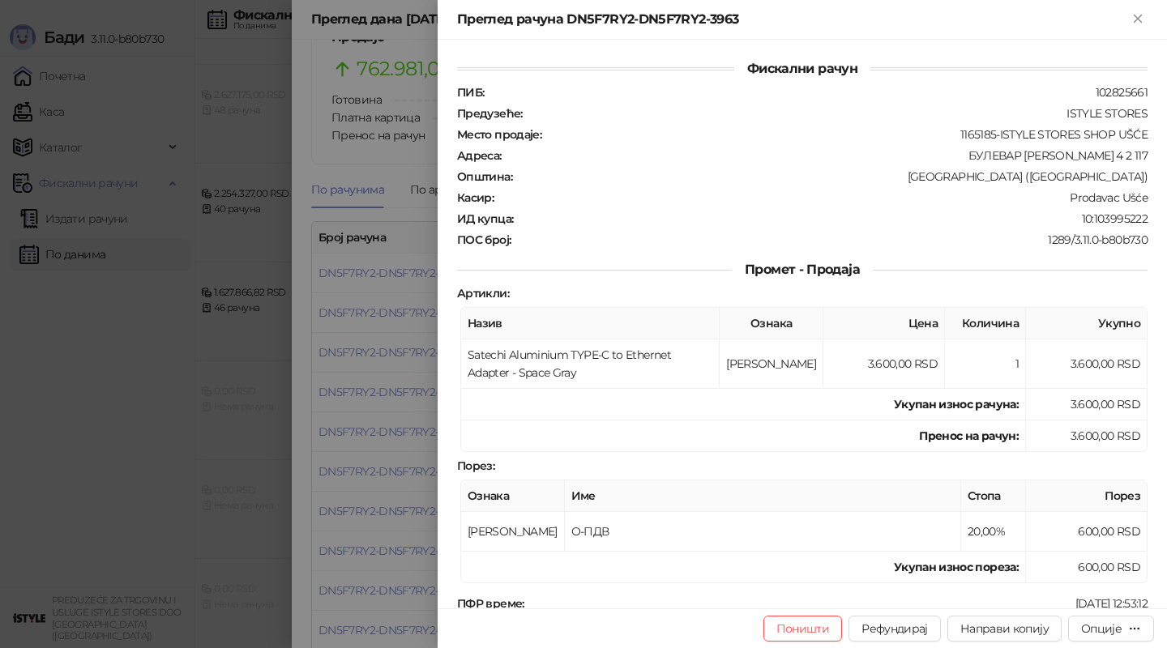
click at [423, 359] on div at bounding box center [583, 324] width 1167 height 648
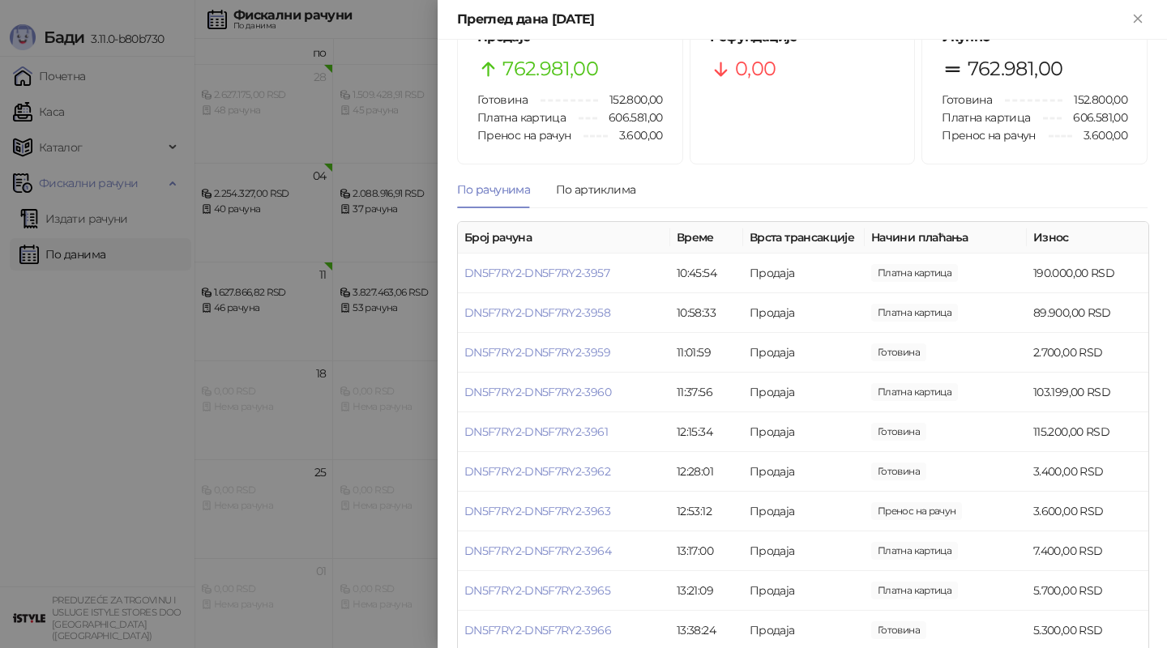
click at [265, 342] on div at bounding box center [583, 324] width 1167 height 648
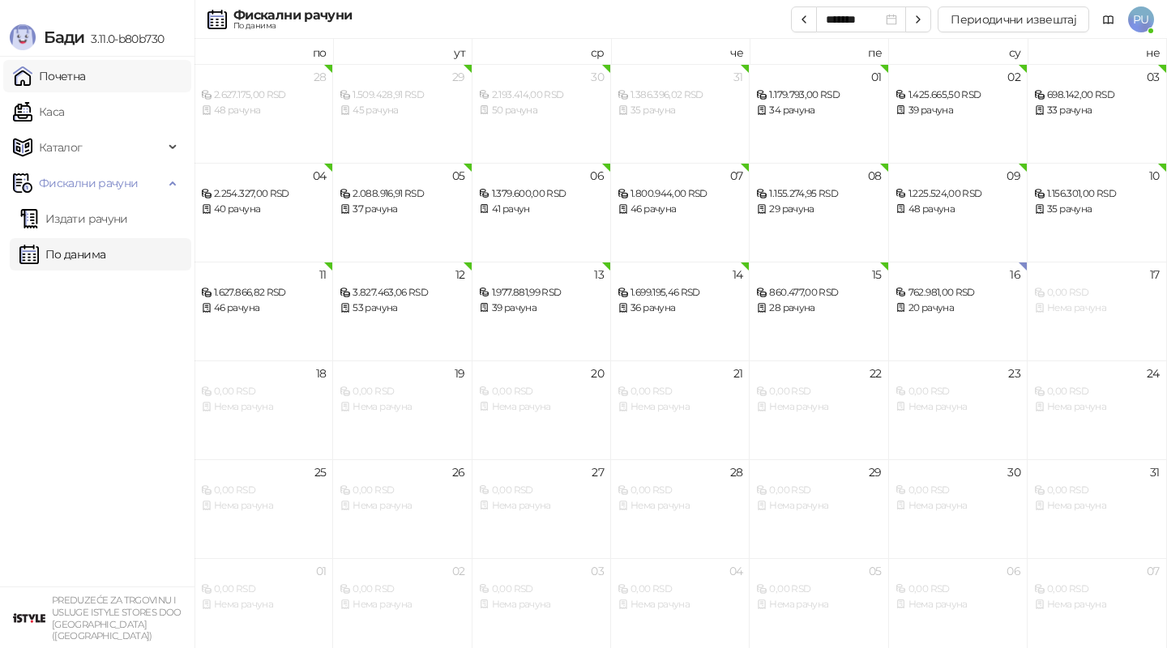
click at [58, 74] on link "Почетна" at bounding box center [49, 76] width 73 height 32
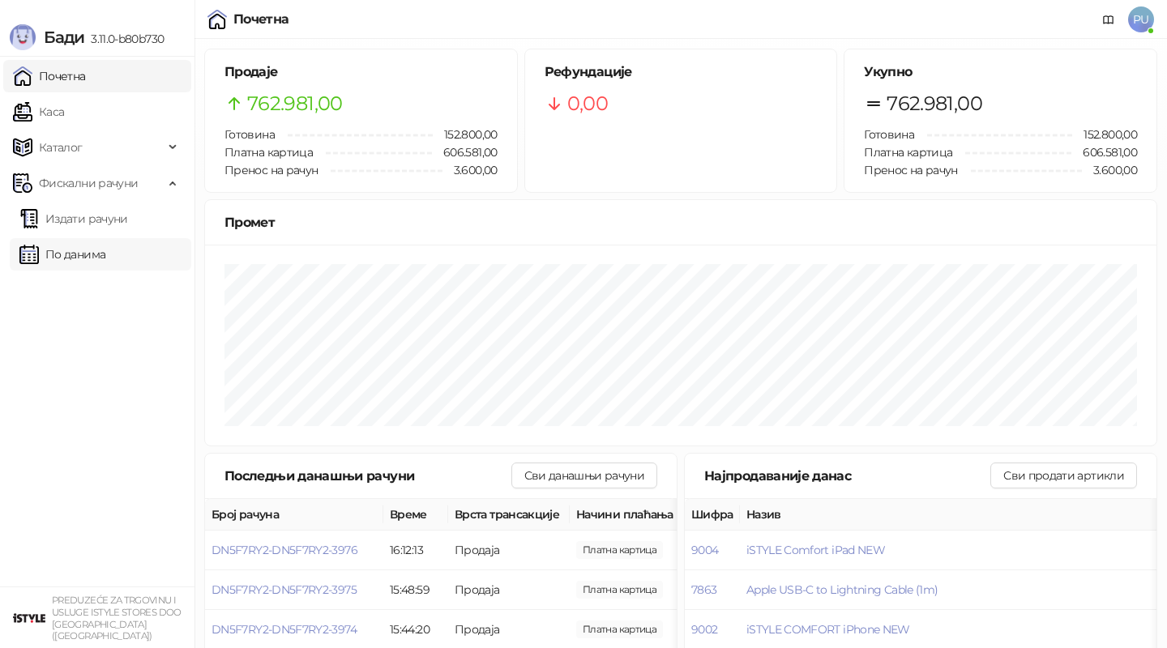
click at [105, 255] on link "По данима" at bounding box center [62, 254] width 86 height 32
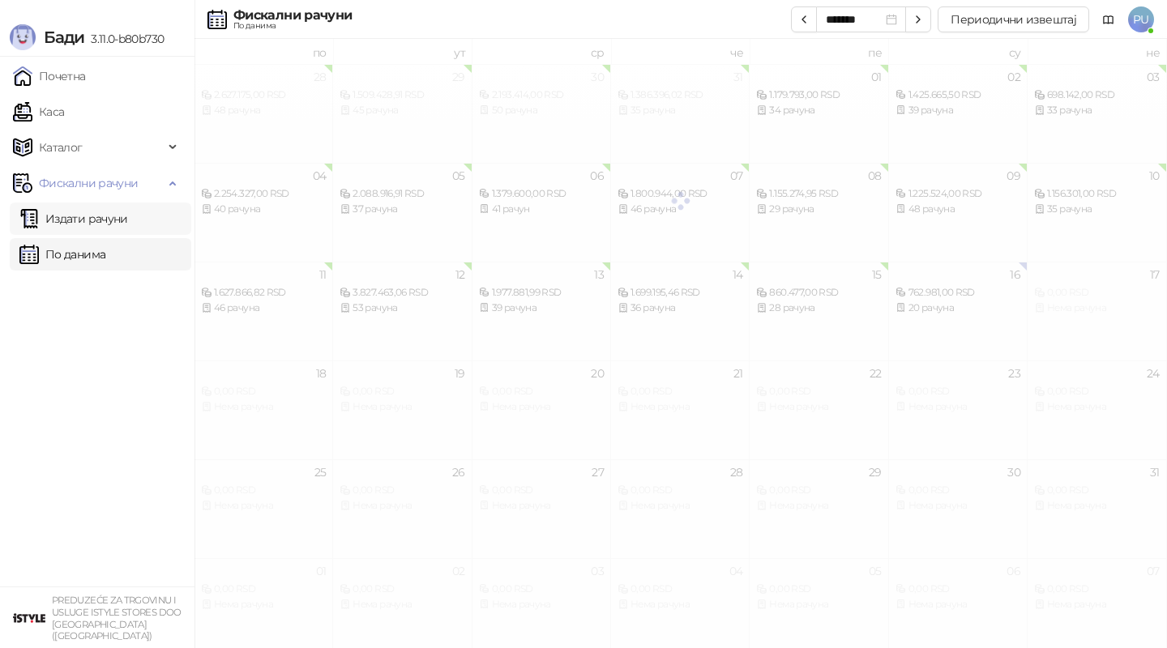
click at [107, 216] on link "Издати рачуни" at bounding box center [73, 219] width 109 height 32
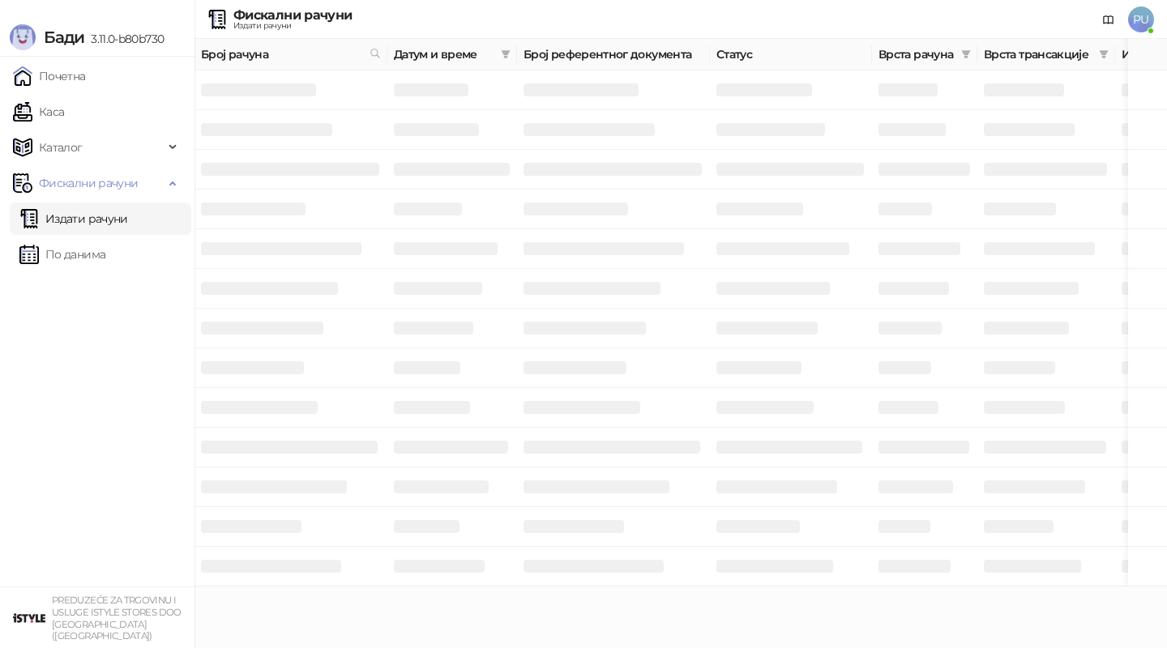
click at [128, 219] on link "Издати рачуни" at bounding box center [73, 219] width 109 height 32
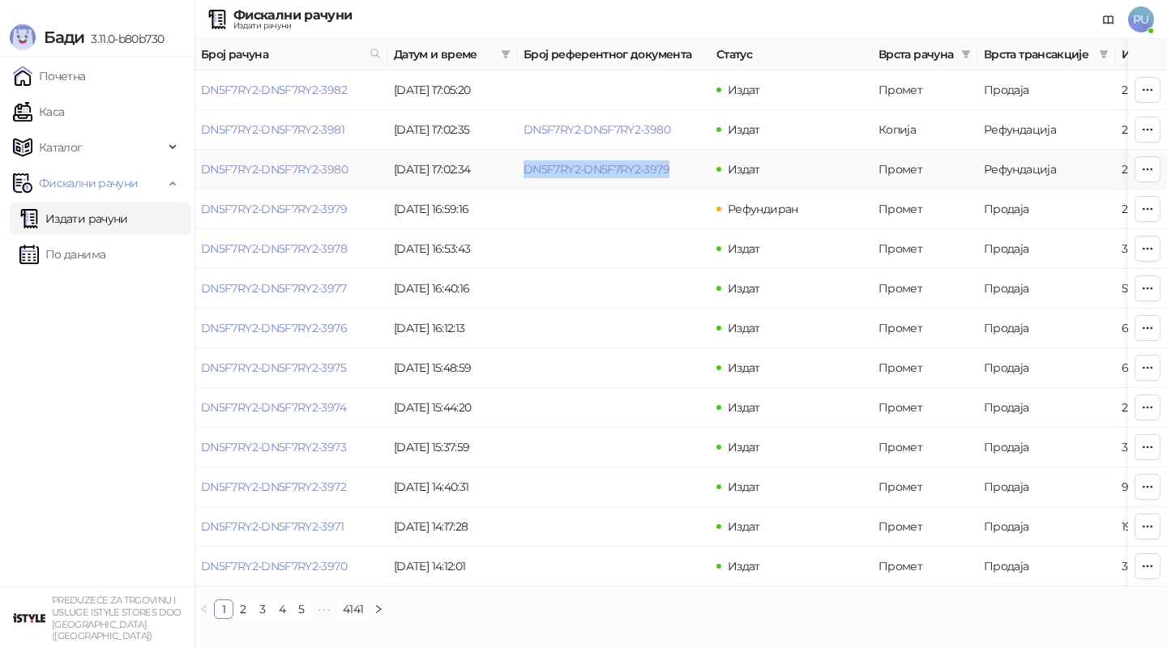
drag, startPoint x: 681, startPoint y: 166, endPoint x: 522, endPoint y: 177, distance: 160.0
click at [522, 177] on td "DN5F7RY2-DN5F7RY2-3979" at bounding box center [613, 170] width 193 height 40
copy link "DN5F7RY2-DN5F7RY2-3979"
drag, startPoint x: 357, startPoint y: 171, endPoint x: 200, endPoint y: 173, distance: 156.4
click at [200, 173] on td "DN5F7RY2-DN5F7RY2-3980" at bounding box center [290, 170] width 193 height 40
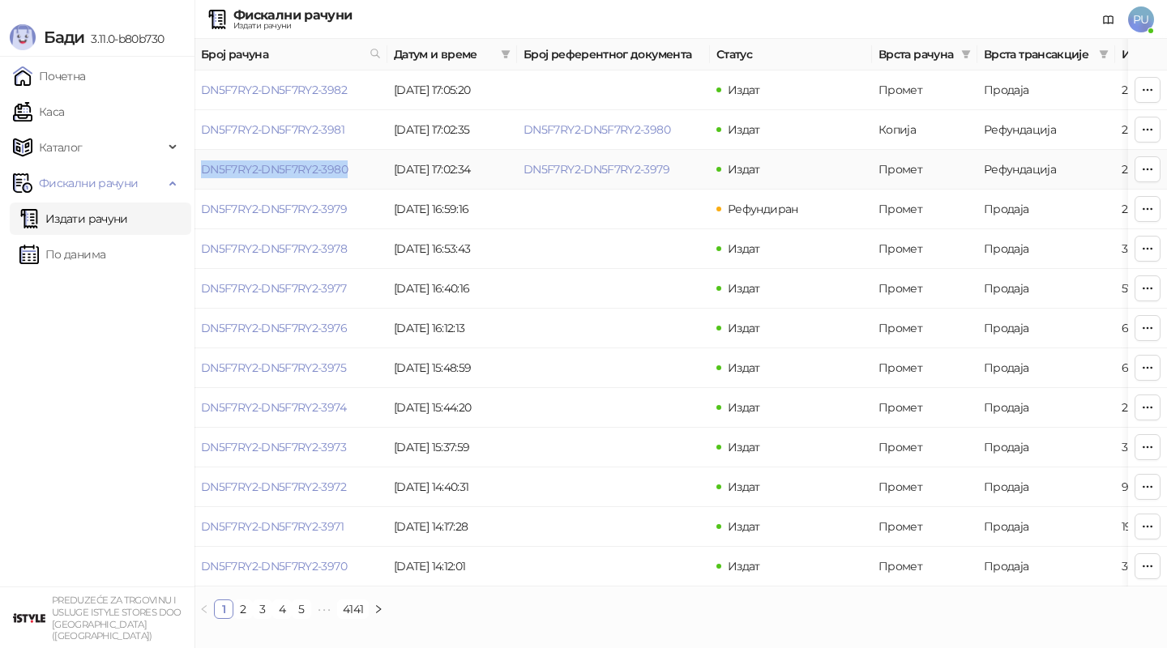
copy link "DN5F7RY2-DN5F7RY2-3980"
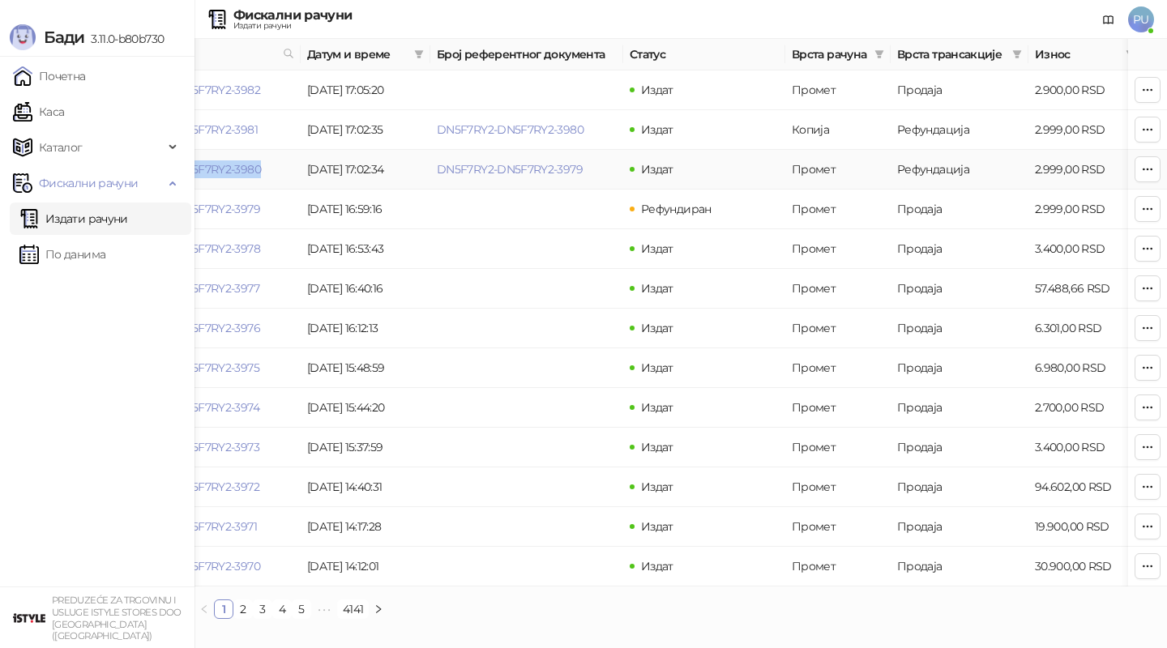
scroll to position [0, 98]
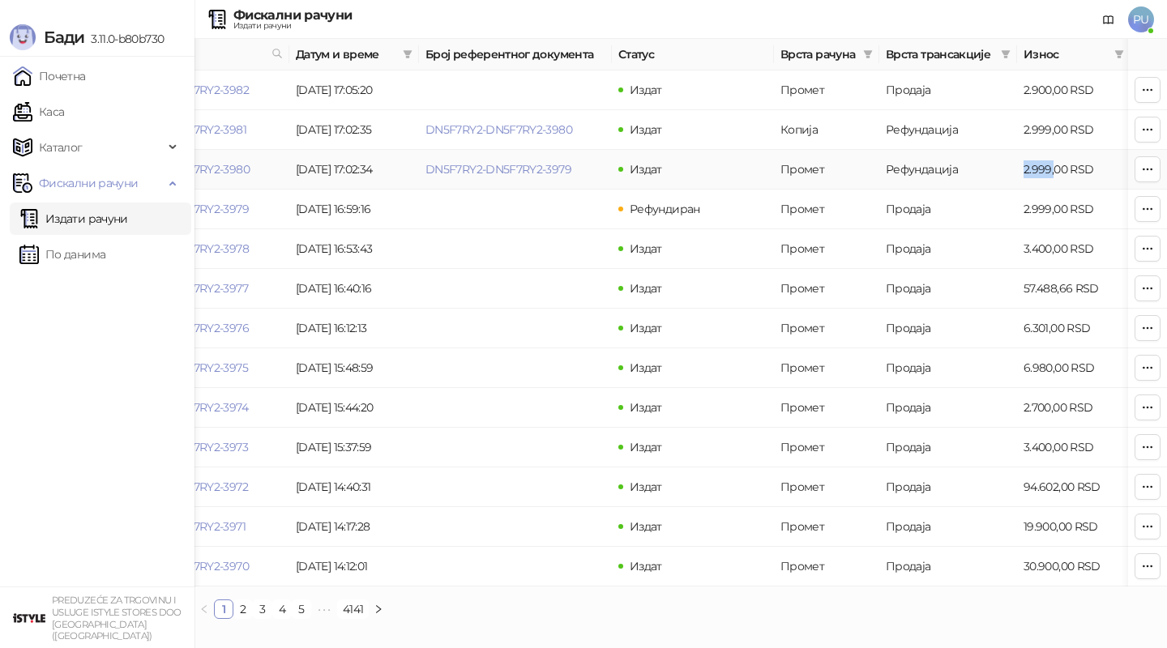
drag, startPoint x: 1011, startPoint y: 167, endPoint x: 1053, endPoint y: 169, distance: 41.4
click at [1053, 169] on tr "DN5F7RY2-DN5F7RY2-3980 [DATE] 17:02:34 DN5F7RY2-DN5F7RY2-3979 Издат Промет Рефу…" at bounding box center [825, 170] width 1459 height 40
copy tr "Рефундација 2.999,"
click at [83, 83] on link "Почетна" at bounding box center [49, 76] width 73 height 32
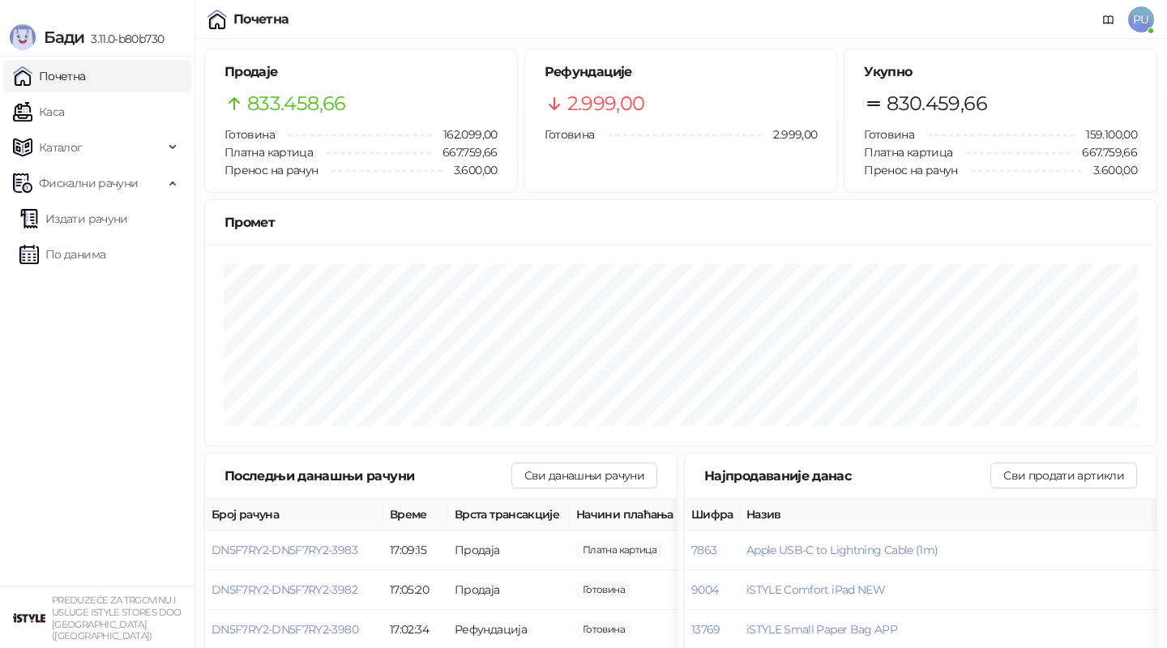
click at [908, 8] on div "Почетна PU" at bounding box center [583, 19] width 1141 height 39
